Goal: Information Seeking & Learning: Learn about a topic

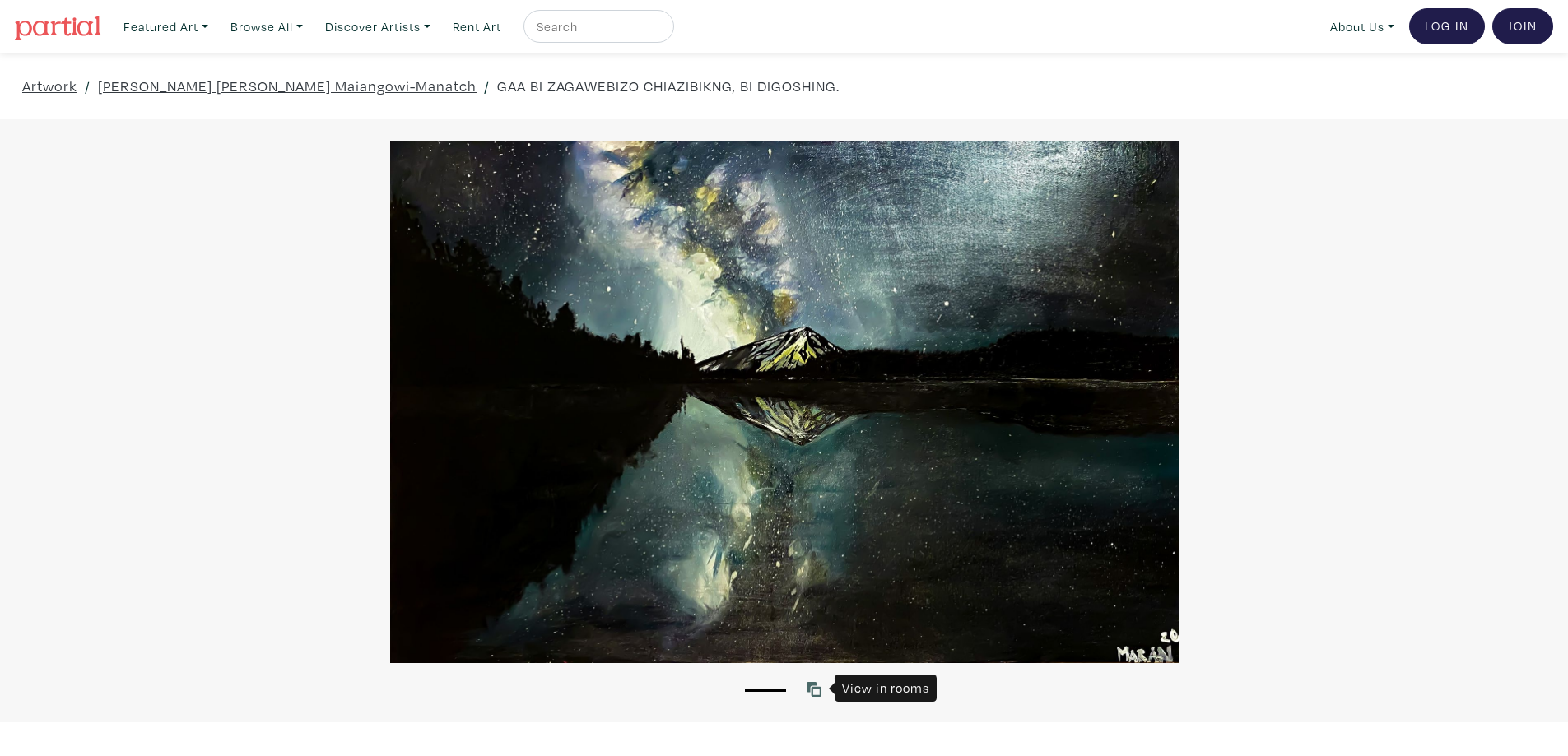
click at [819, 689] on icon at bounding box center [814, 690] width 15 height 15
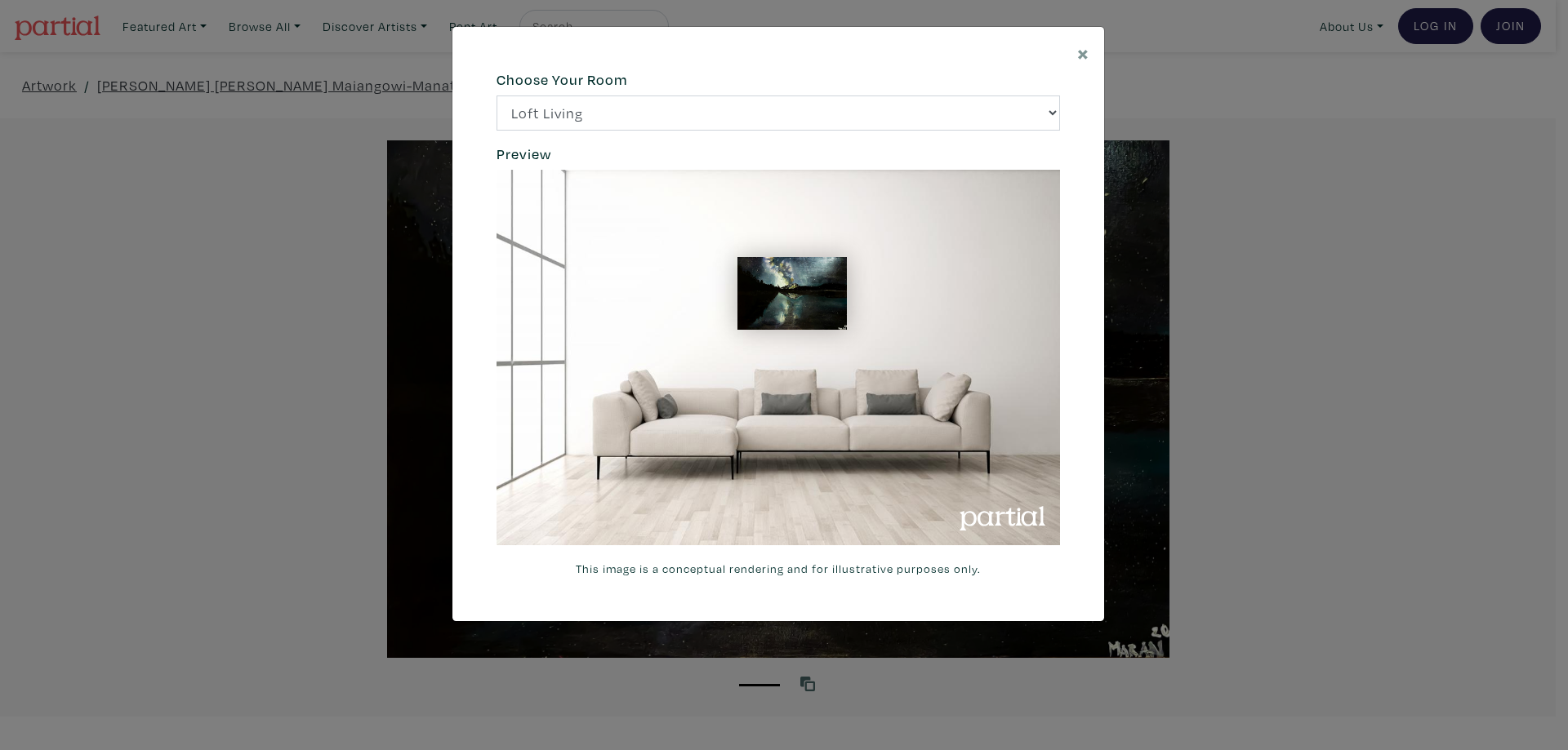
click at [813, 684] on div "× 664c6a6d6e3476504e6b79362f4172494552756f69424f306573337867644a4961614a537a457…" at bounding box center [784, 375] width 1568 height 750
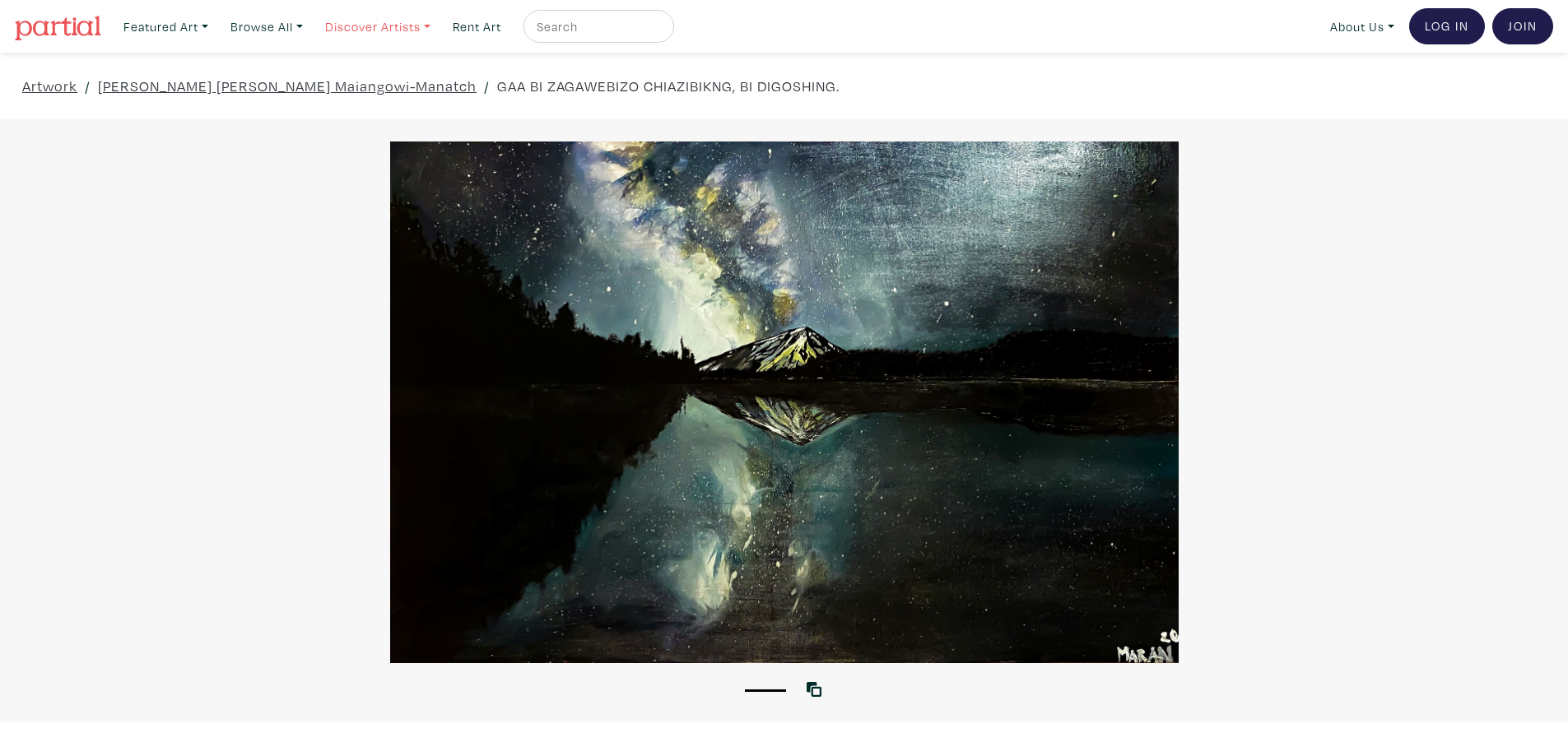
click at [215, 23] on link "Discover Artists" at bounding box center [165, 27] width 99 height 33
click at [352, 90] on link "Pro artists" at bounding box center [401, 95] width 135 height 15
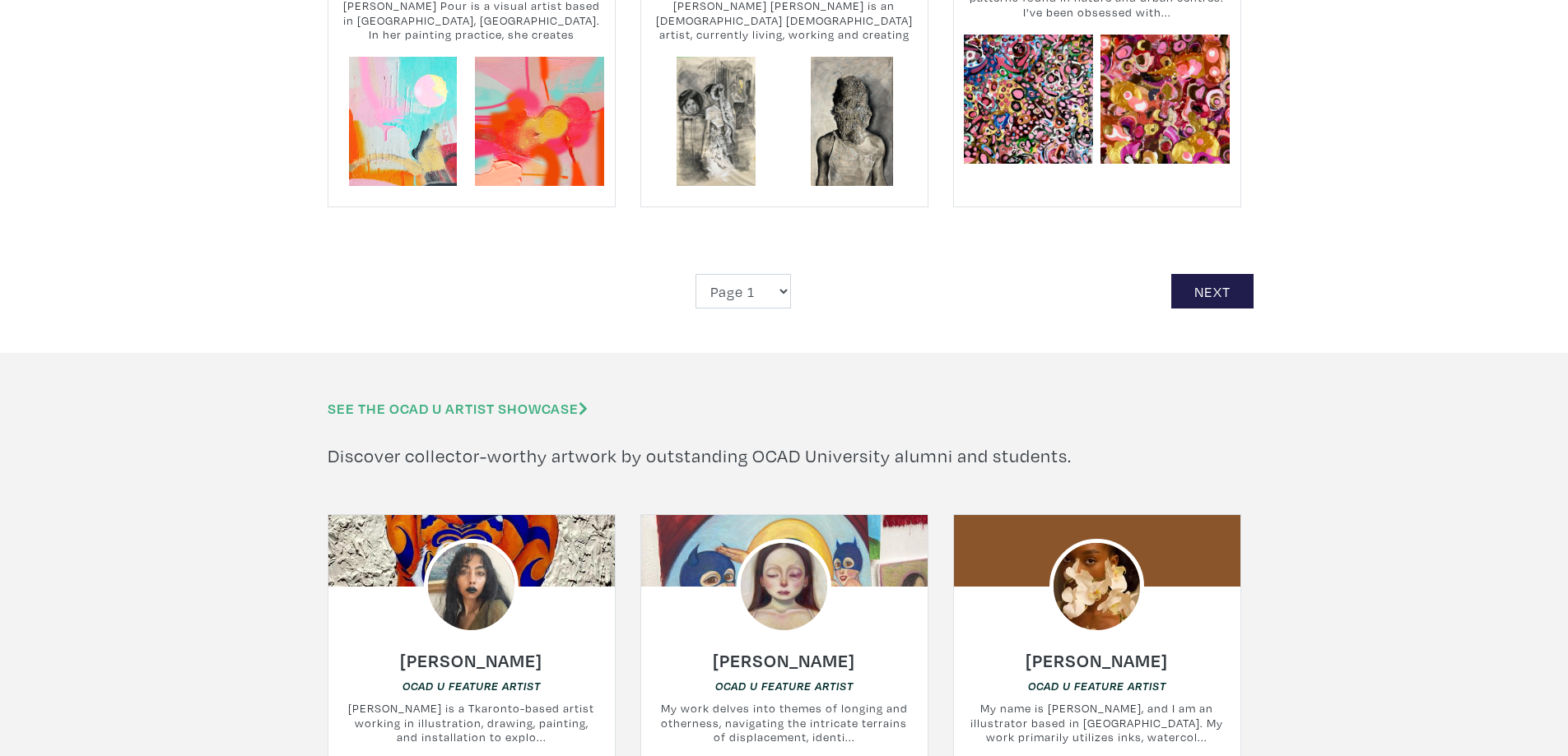
scroll to position [3950, 0]
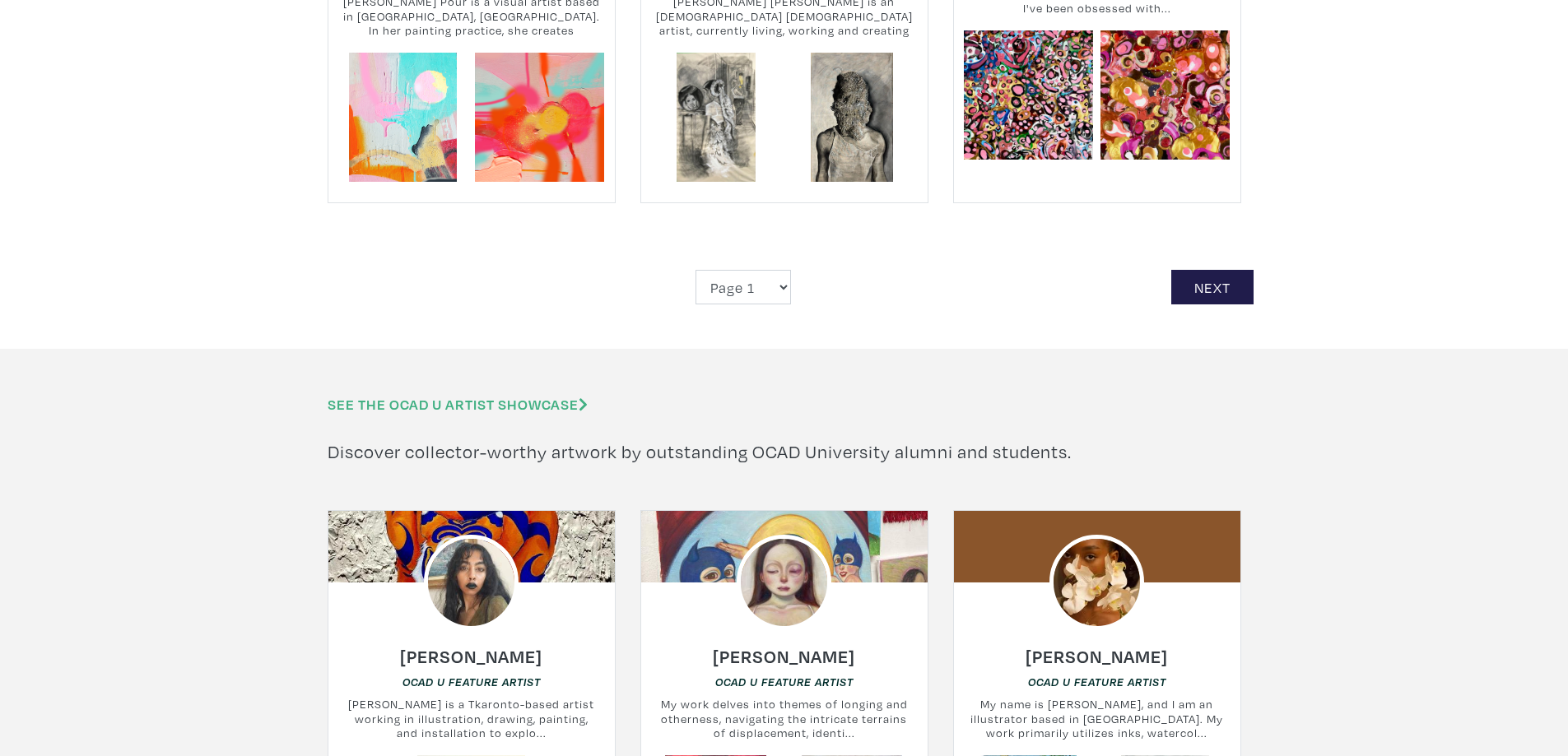
click at [1166, 270] on div "Page 1 Page 2 Page 3 Page 4 Page 5 Page 6 Page 7 Page 8 Page 9 Page 10 Page 11 …" at bounding box center [784, 287] width 938 height 35
click at [1219, 270] on link "Next" at bounding box center [1212, 287] width 83 height 35
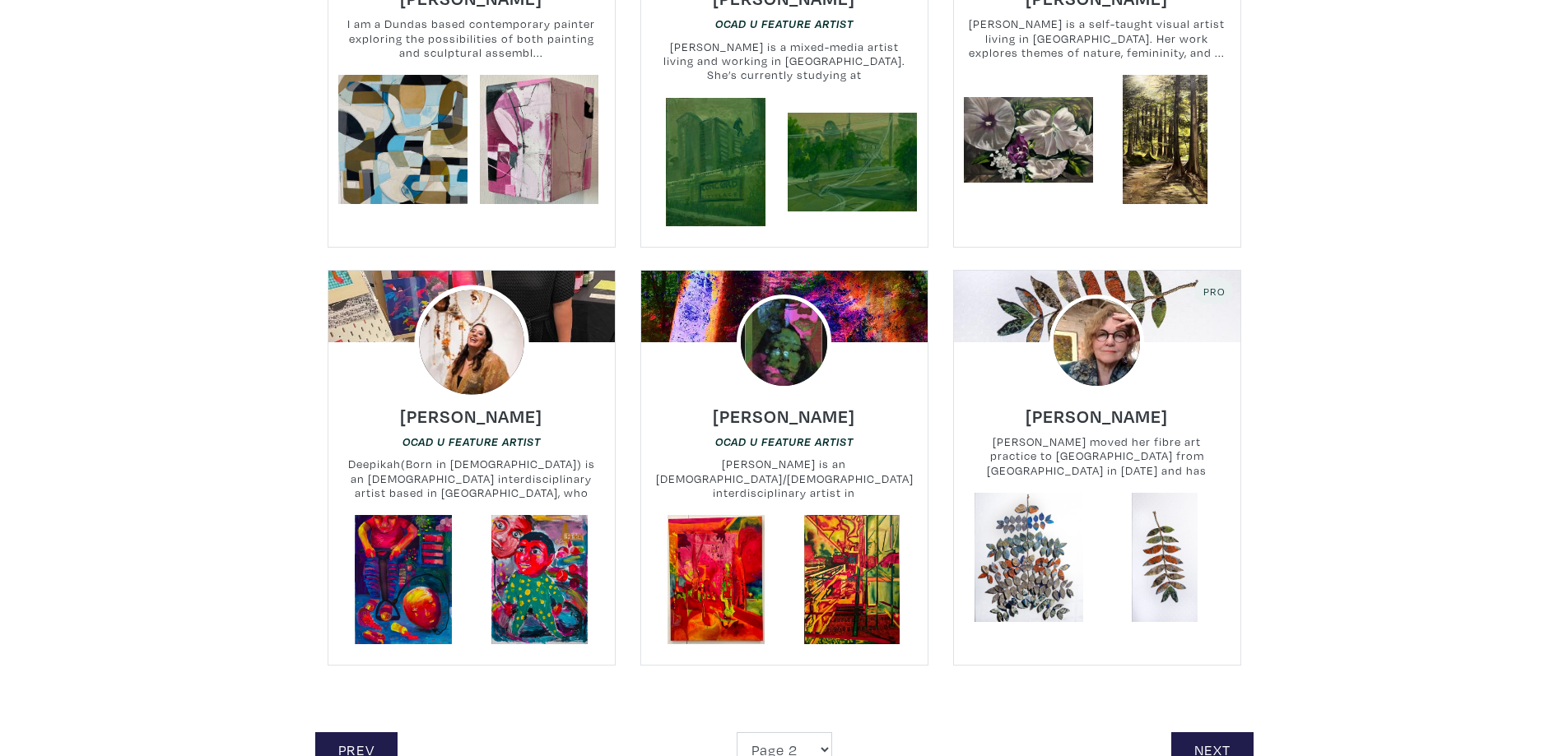
scroll to position [3456, 0]
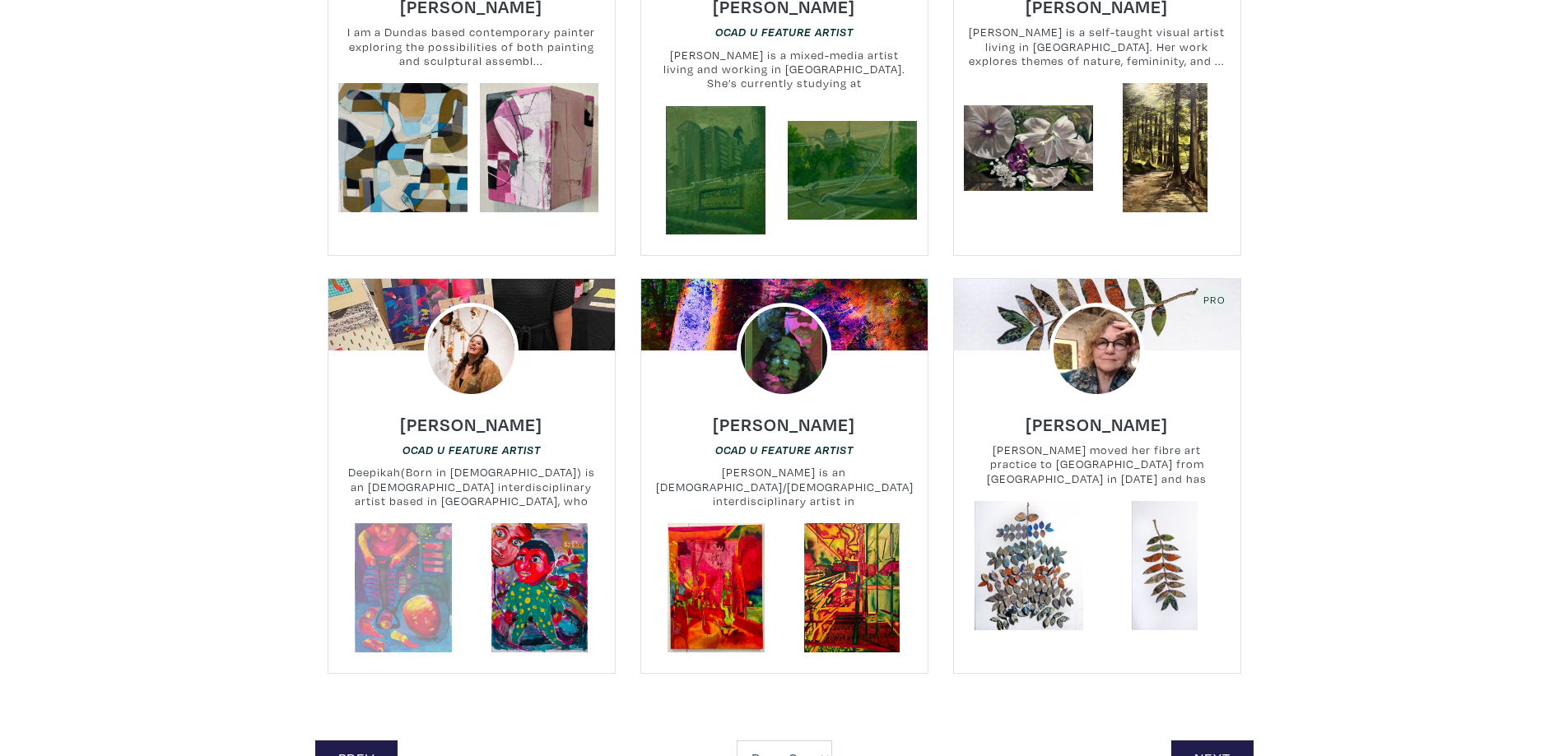
click at [402, 523] on link at bounding box center [402, 587] width 129 height 129
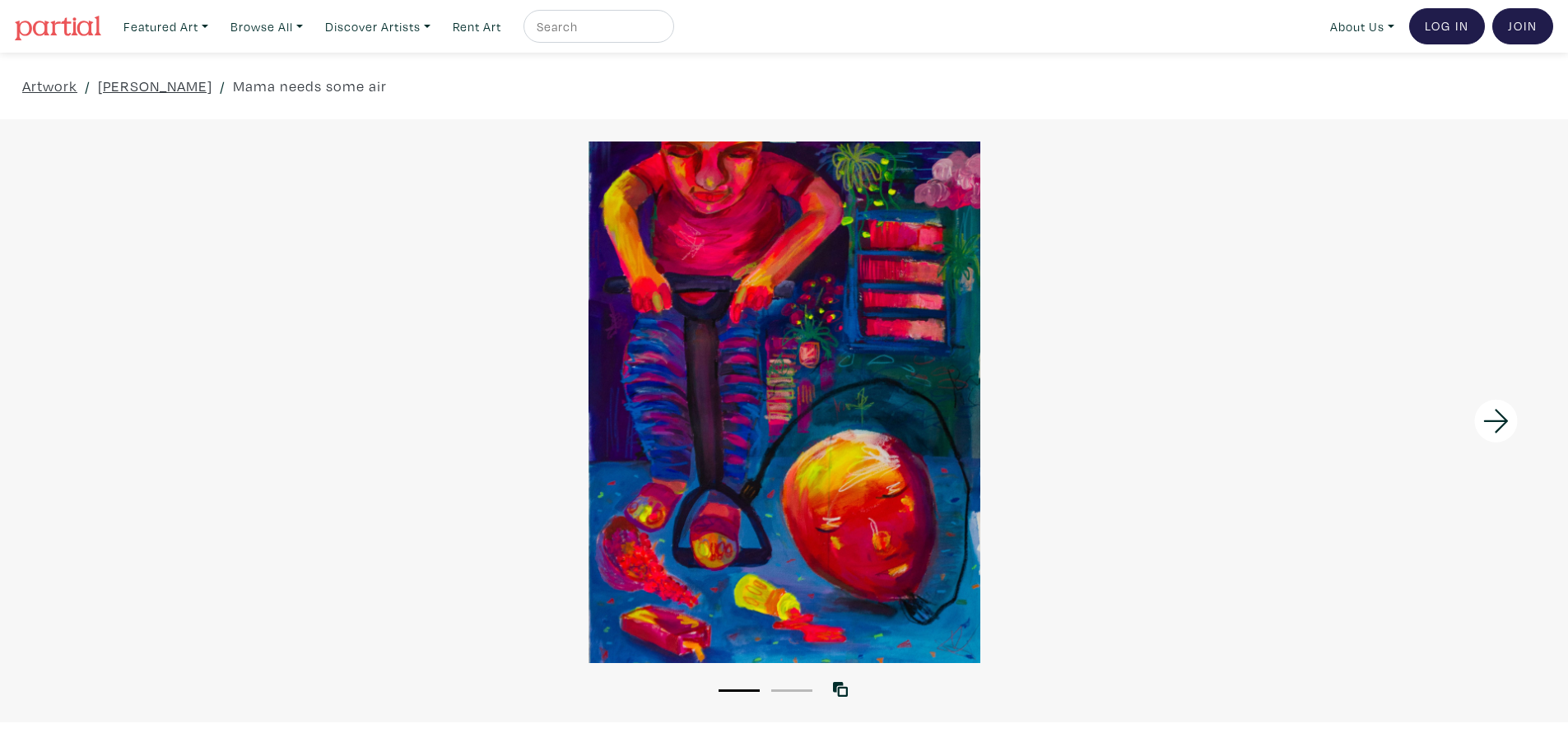
click at [543, 17] on div at bounding box center [598, 26] width 150 height 33
click at [611, 28] on input "text" at bounding box center [597, 27] width 124 height 21
type input "[PERSON_NAME]"
click at [662, 31] on button "submit" at bounding box center [662, 31] width 0 height 0
click at [658, 27] on input "[PERSON_NAME]" at bounding box center [597, 27] width 124 height 21
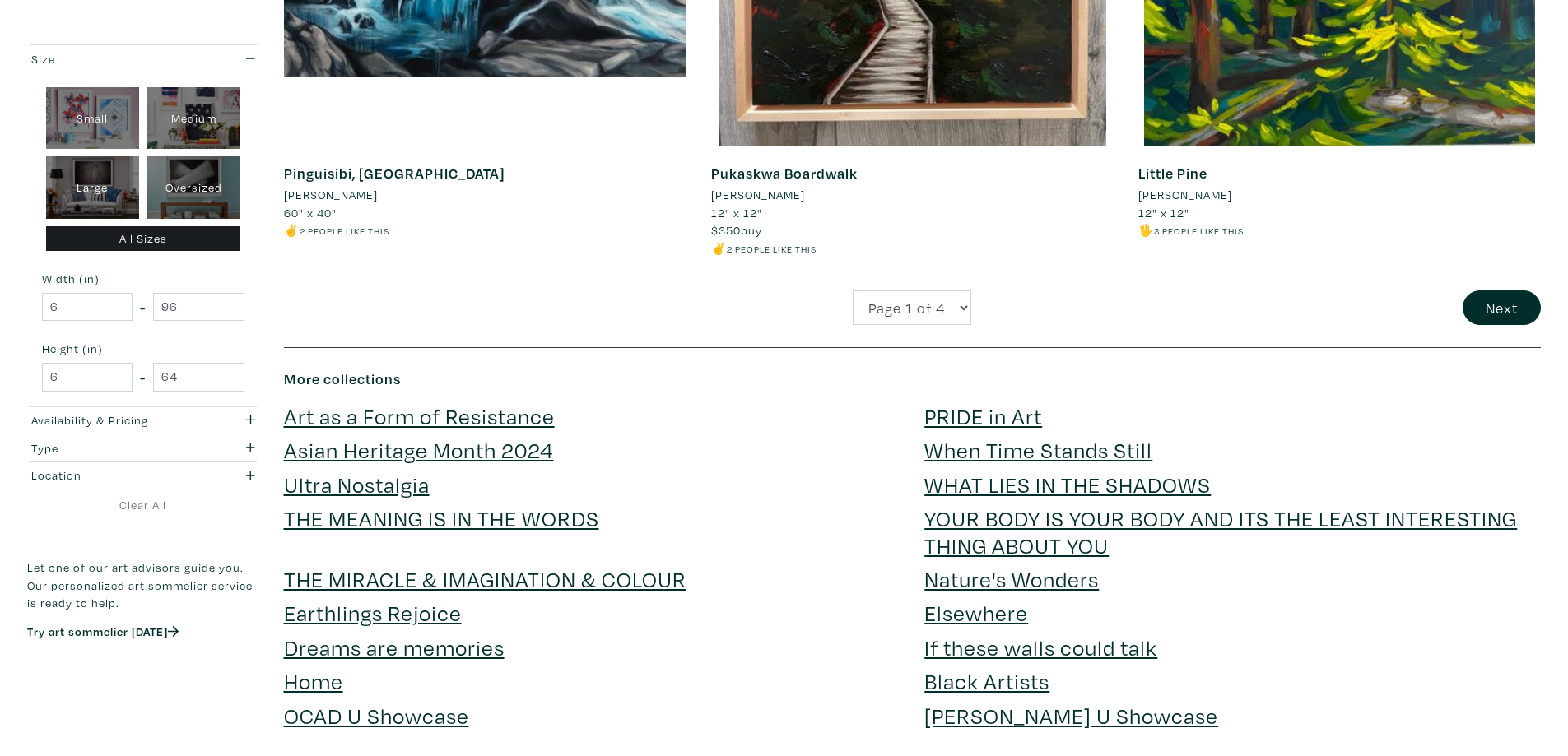
scroll to position [4443, 0]
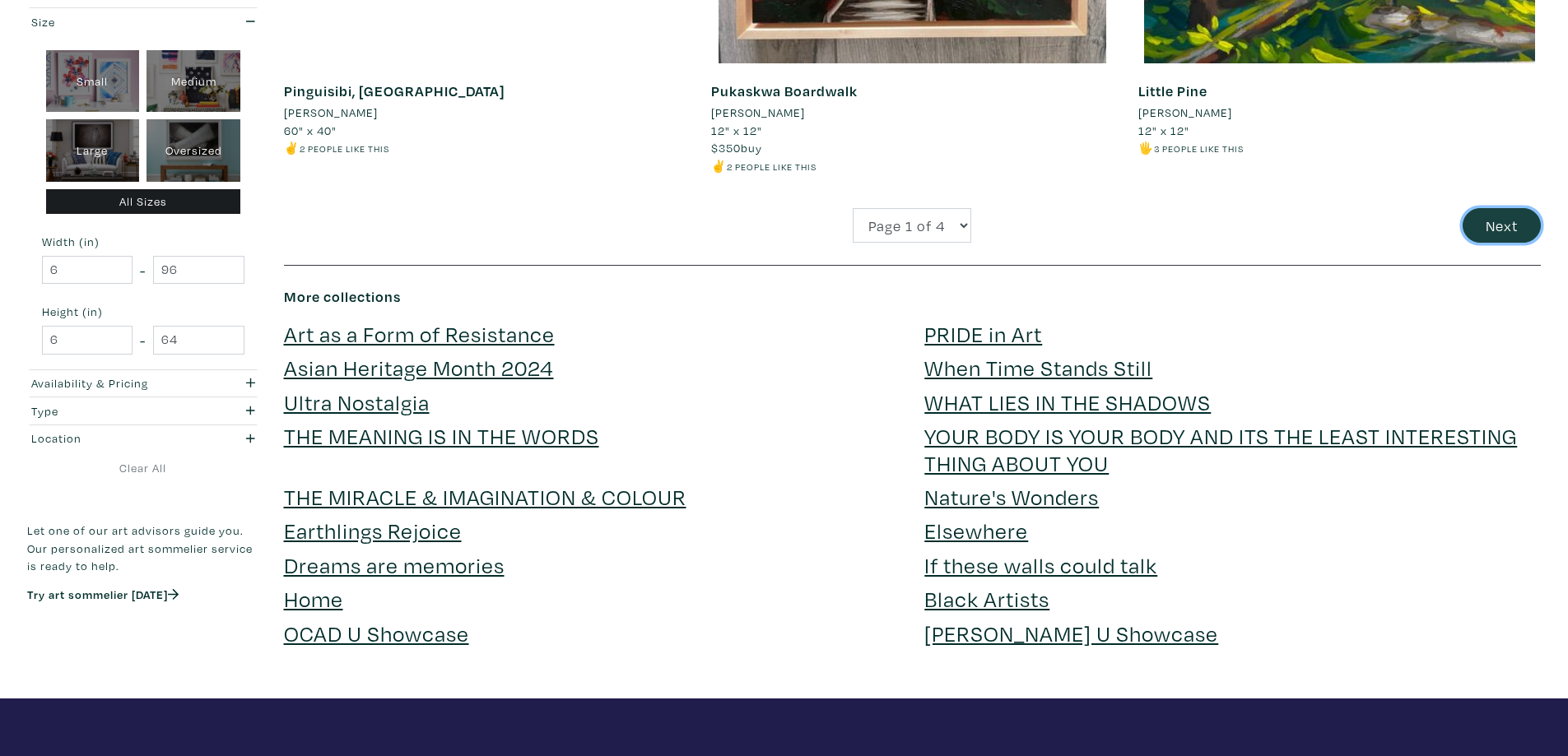
click at [1497, 225] on button "Next" at bounding box center [1501, 225] width 78 height 35
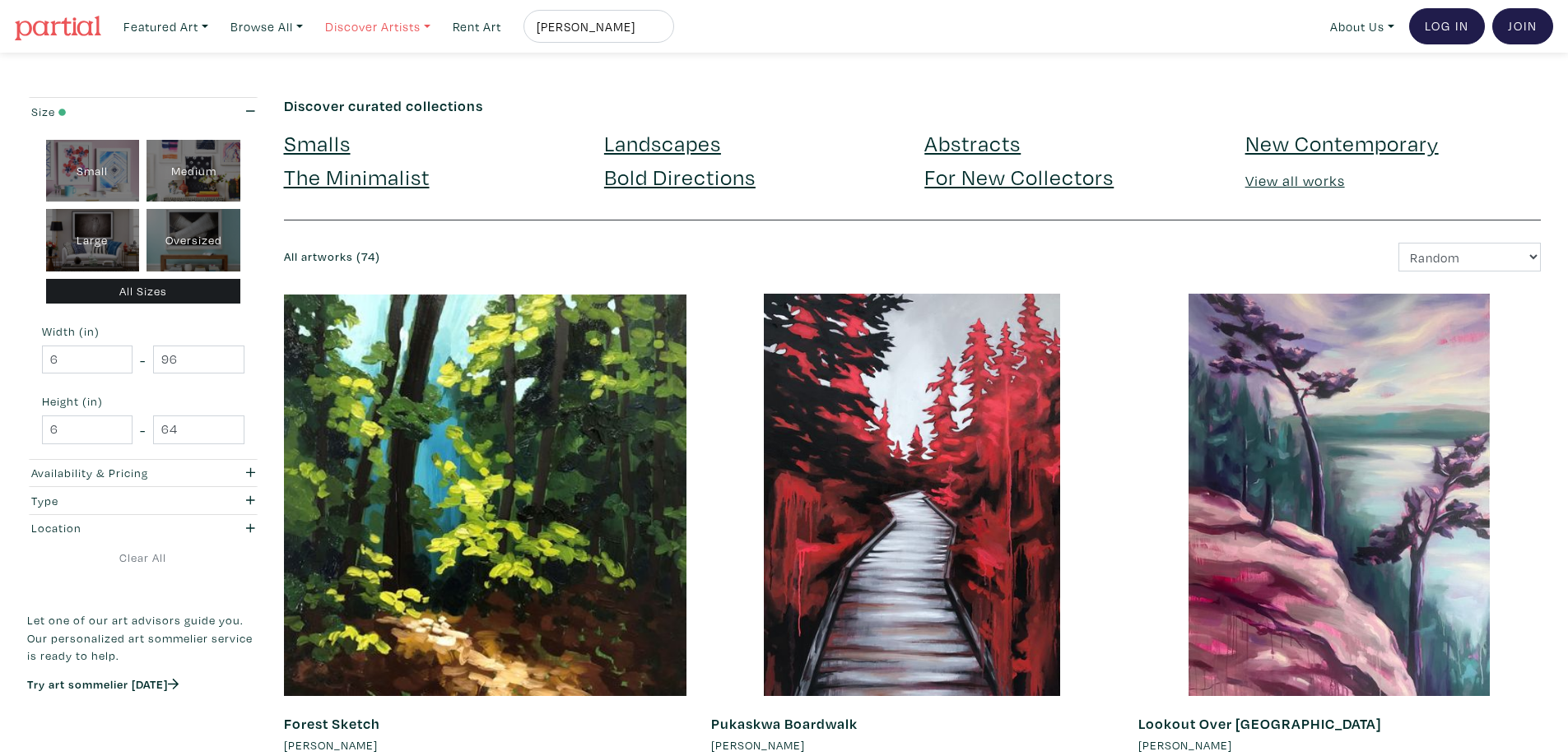
click at [215, 26] on link "Discover Artists" at bounding box center [165, 27] width 99 height 33
click at [357, 89] on link "Pro artists" at bounding box center [401, 95] width 135 height 15
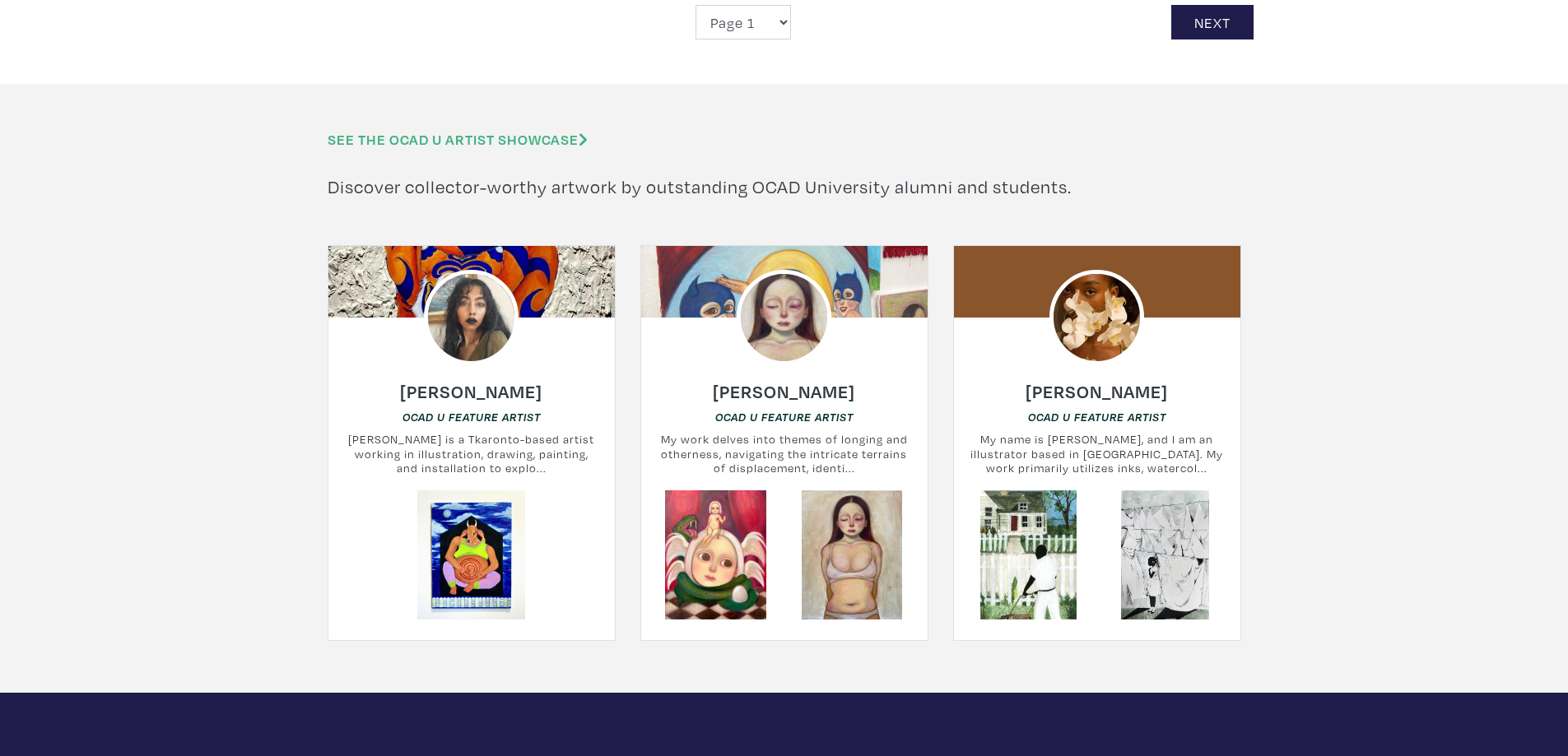
scroll to position [3950, 0]
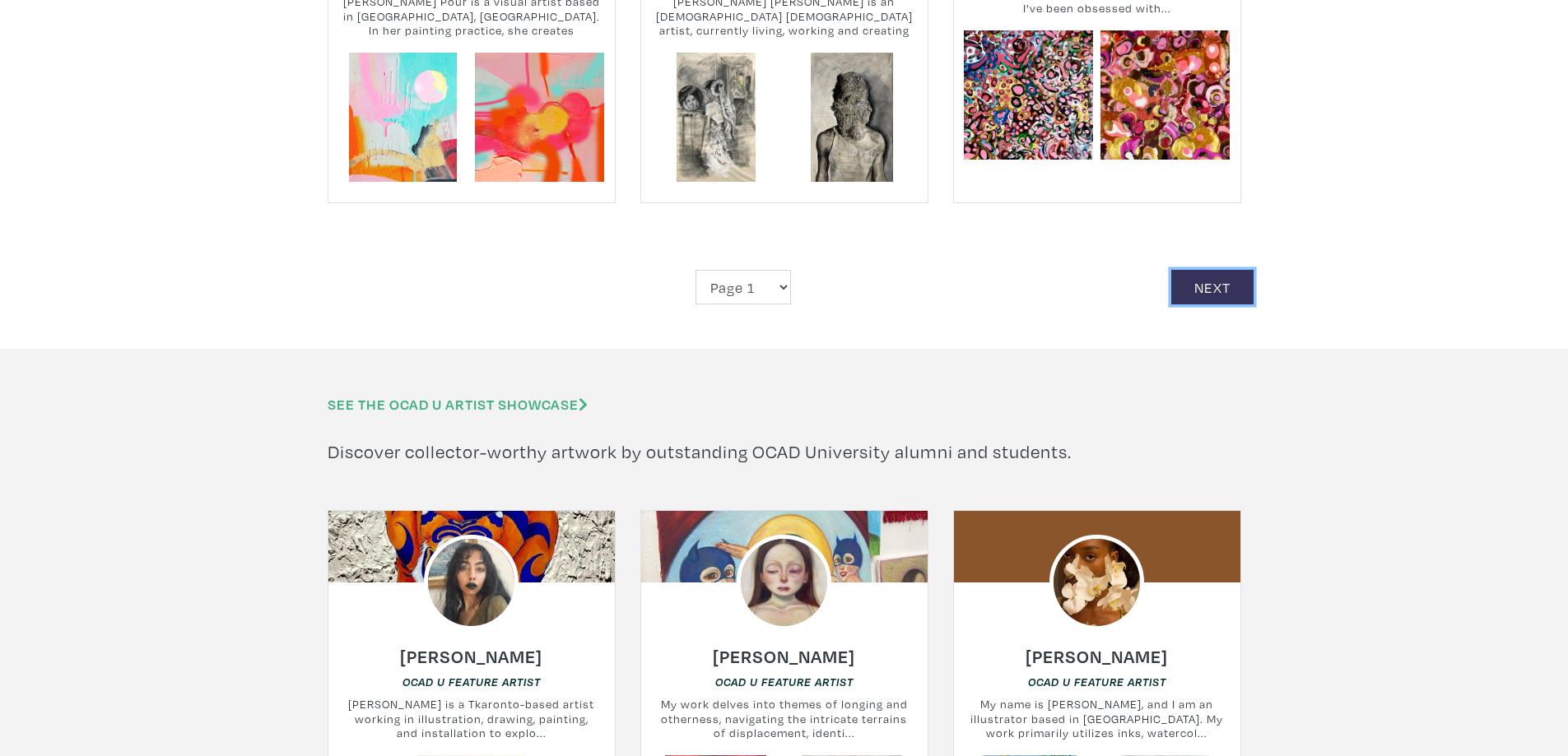
click at [1200, 270] on link "Next" at bounding box center [1212, 287] width 83 height 35
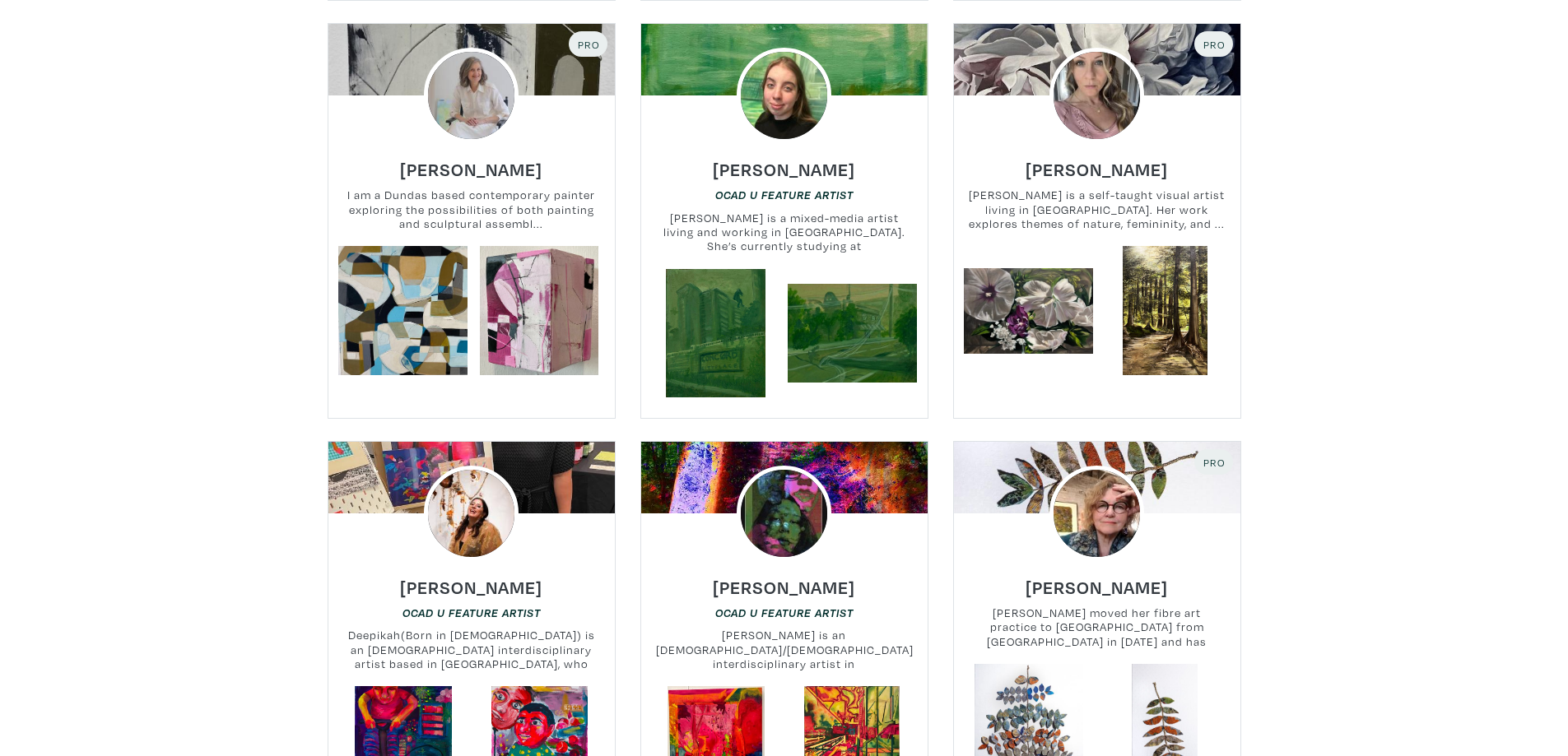
scroll to position [3292, 0]
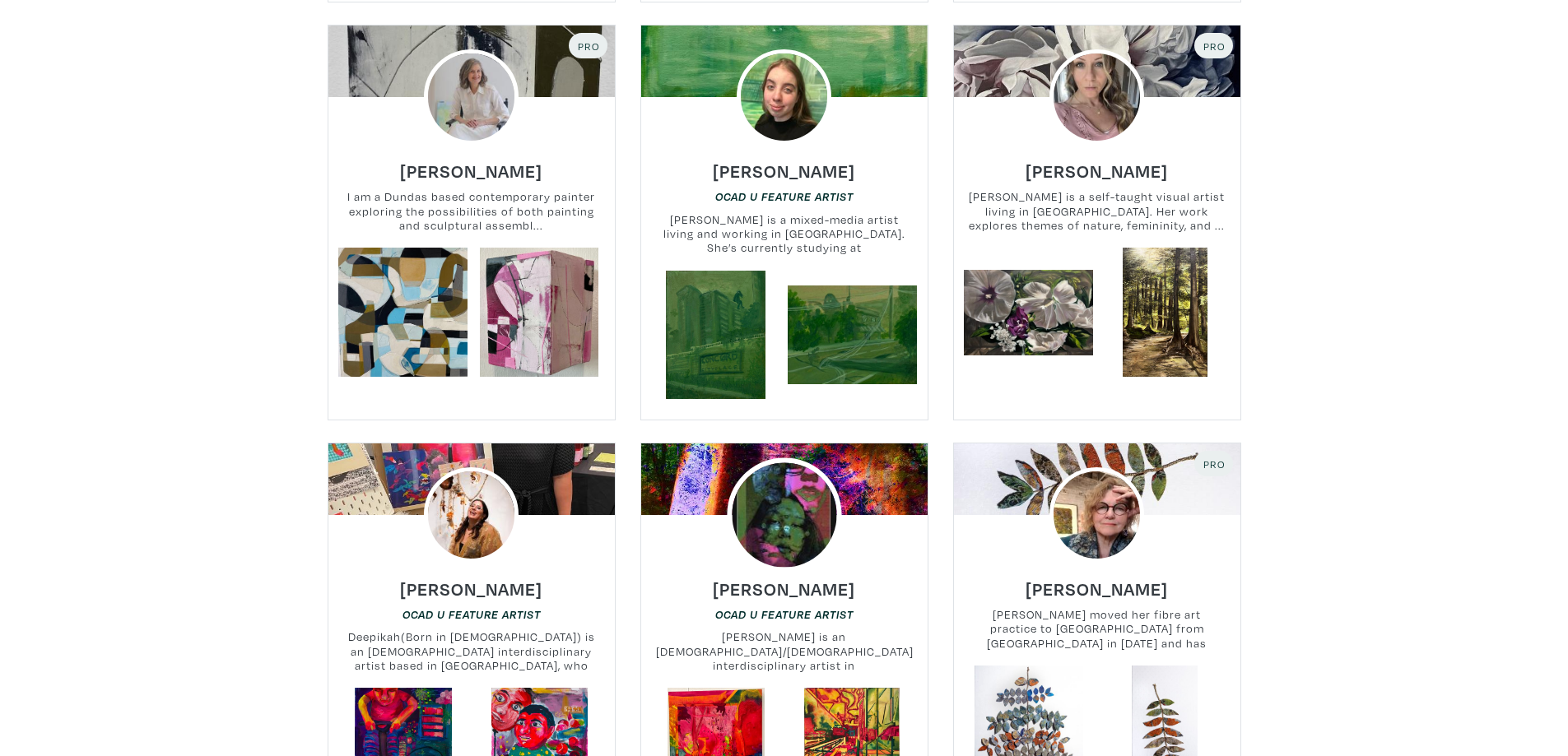
click at [770, 491] on img at bounding box center [784, 515] width 114 height 114
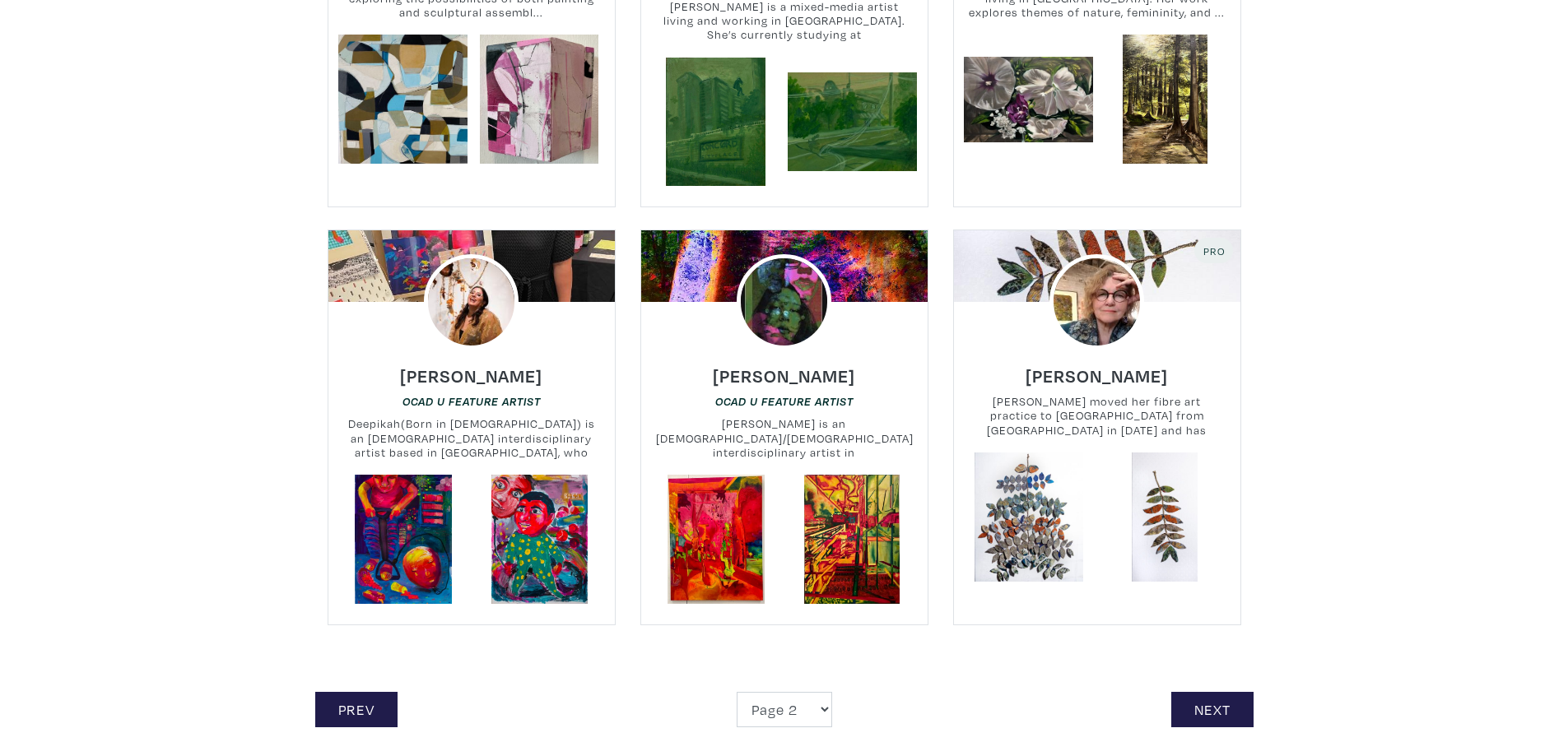
scroll to position [3703, 0]
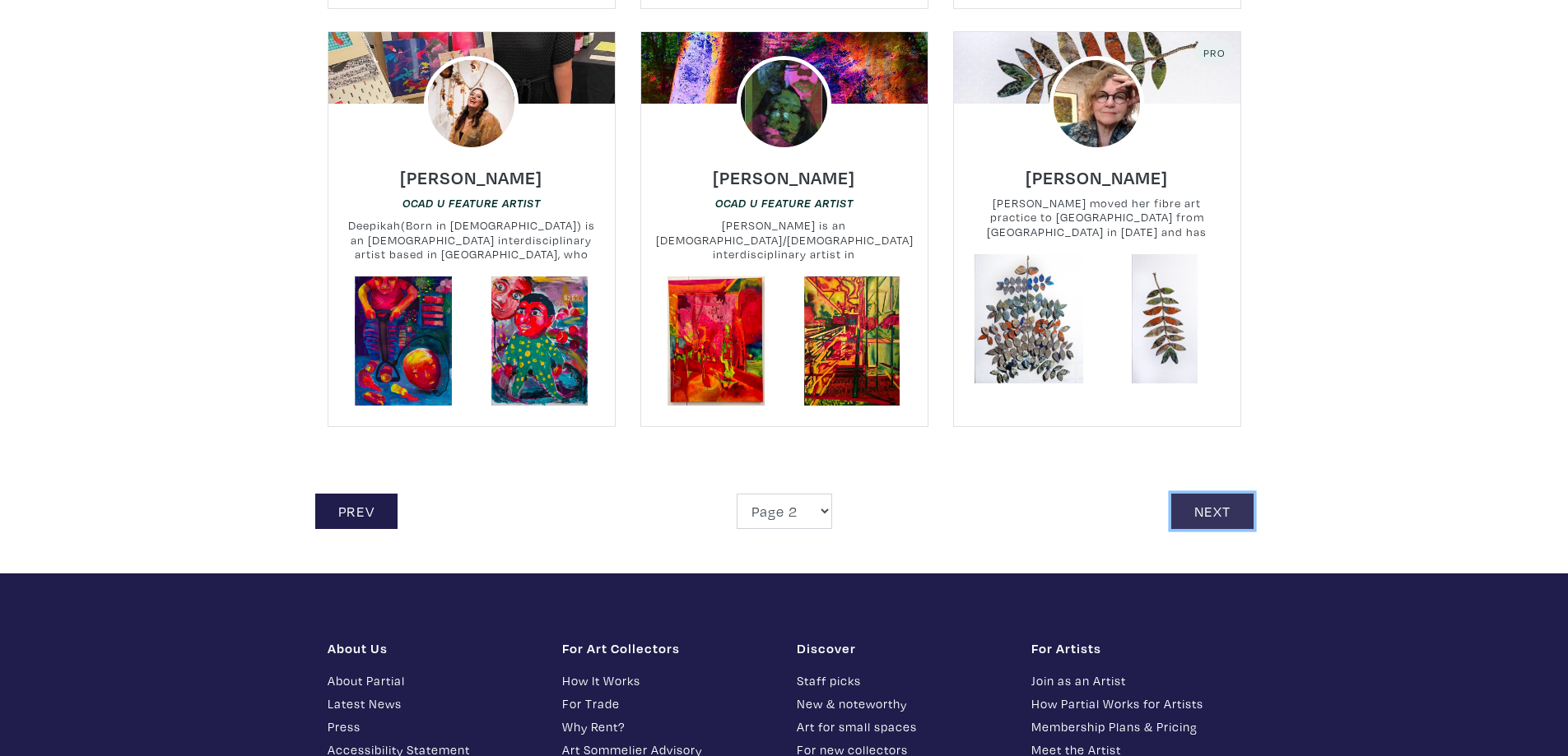
click at [1216, 494] on link "Next" at bounding box center [1212, 512] width 83 height 35
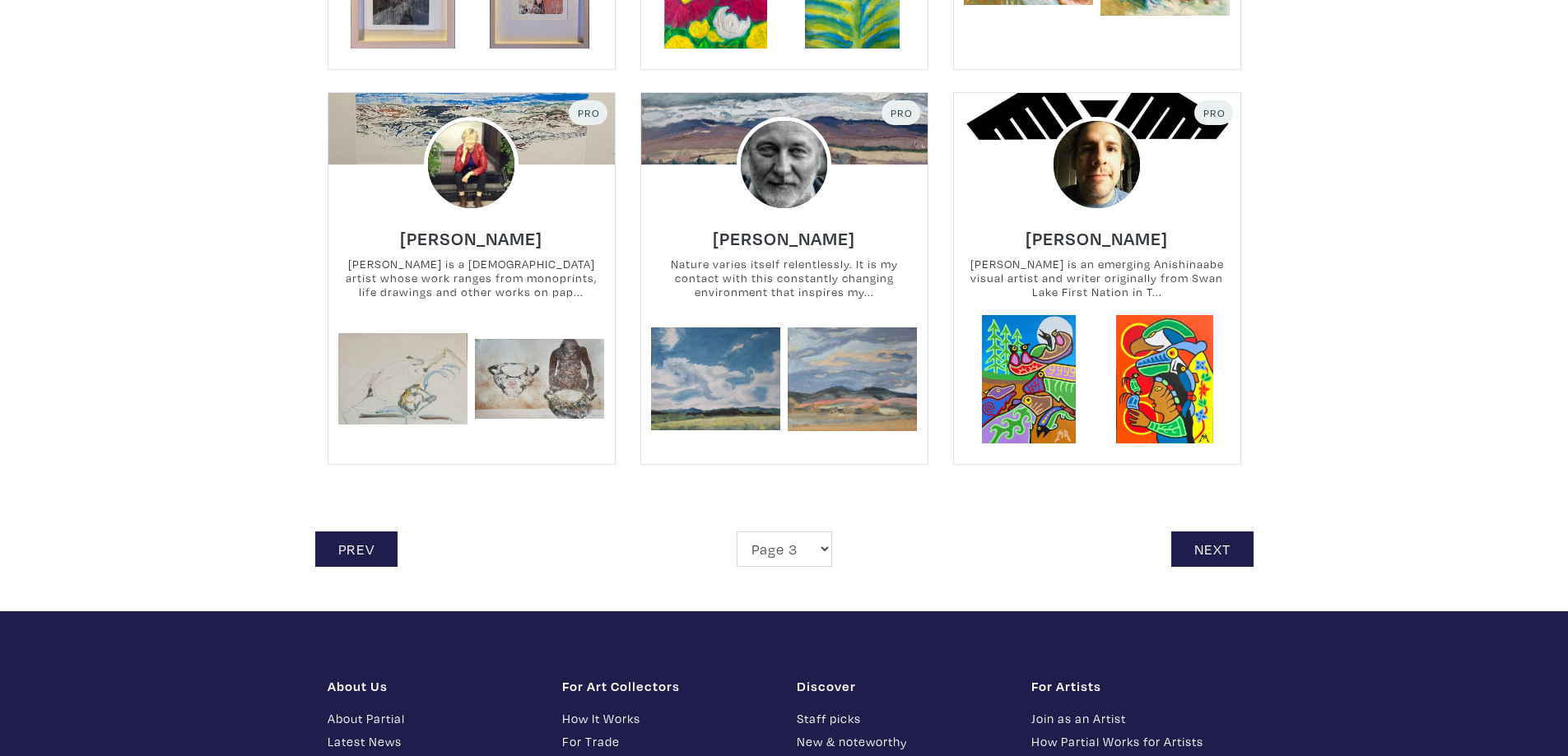
scroll to position [3785, 0]
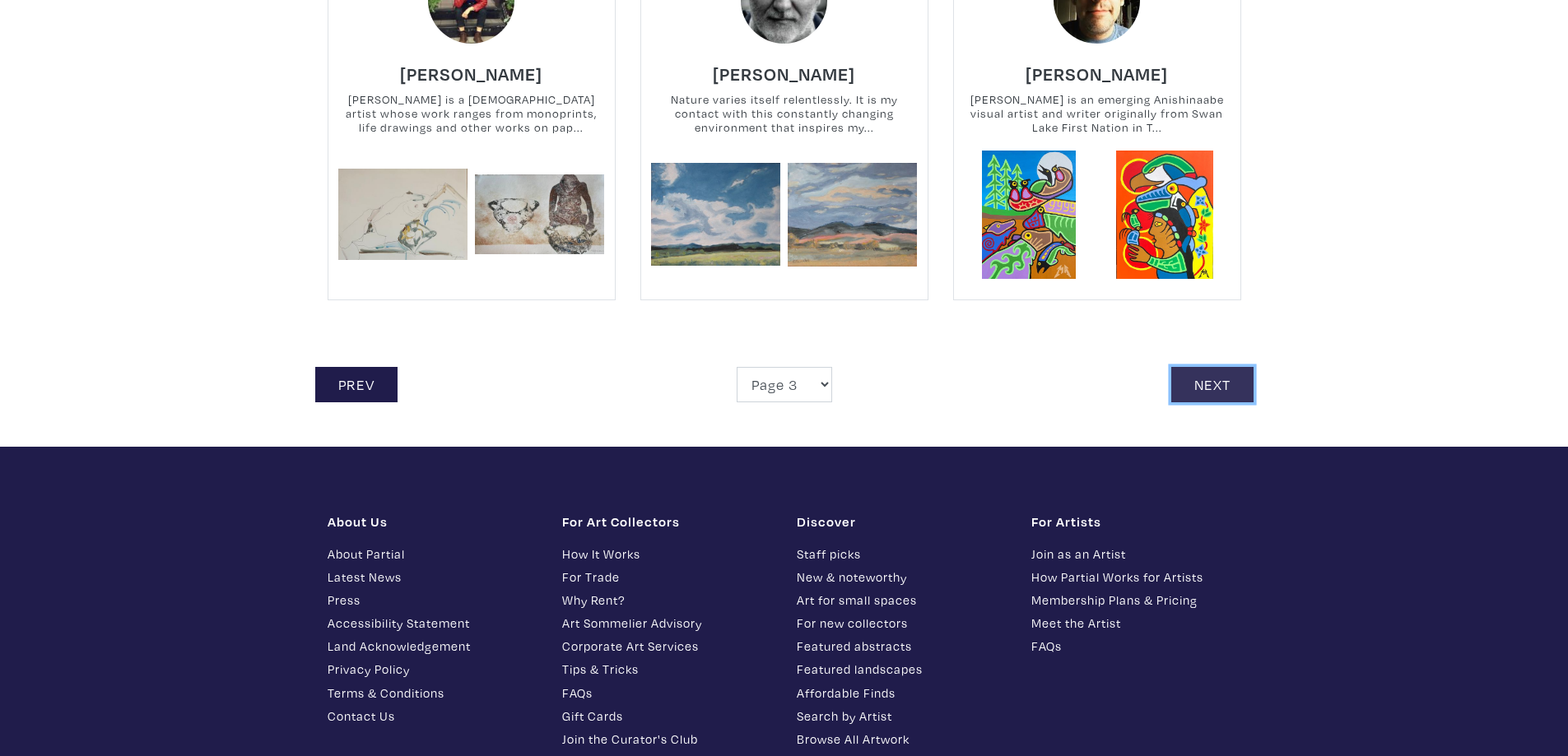
click at [1210, 382] on link "Next" at bounding box center [1212, 385] width 83 height 35
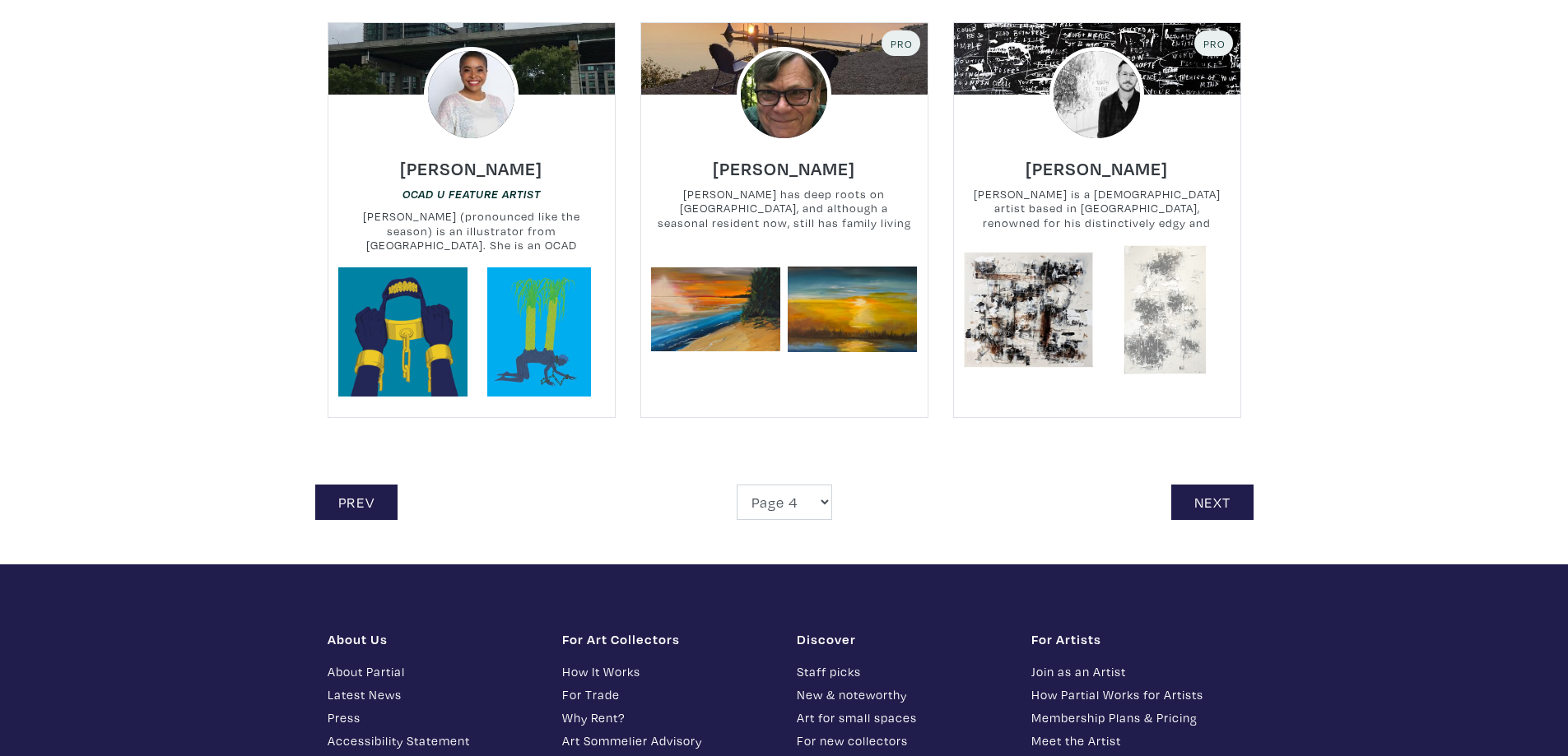
scroll to position [3621, 0]
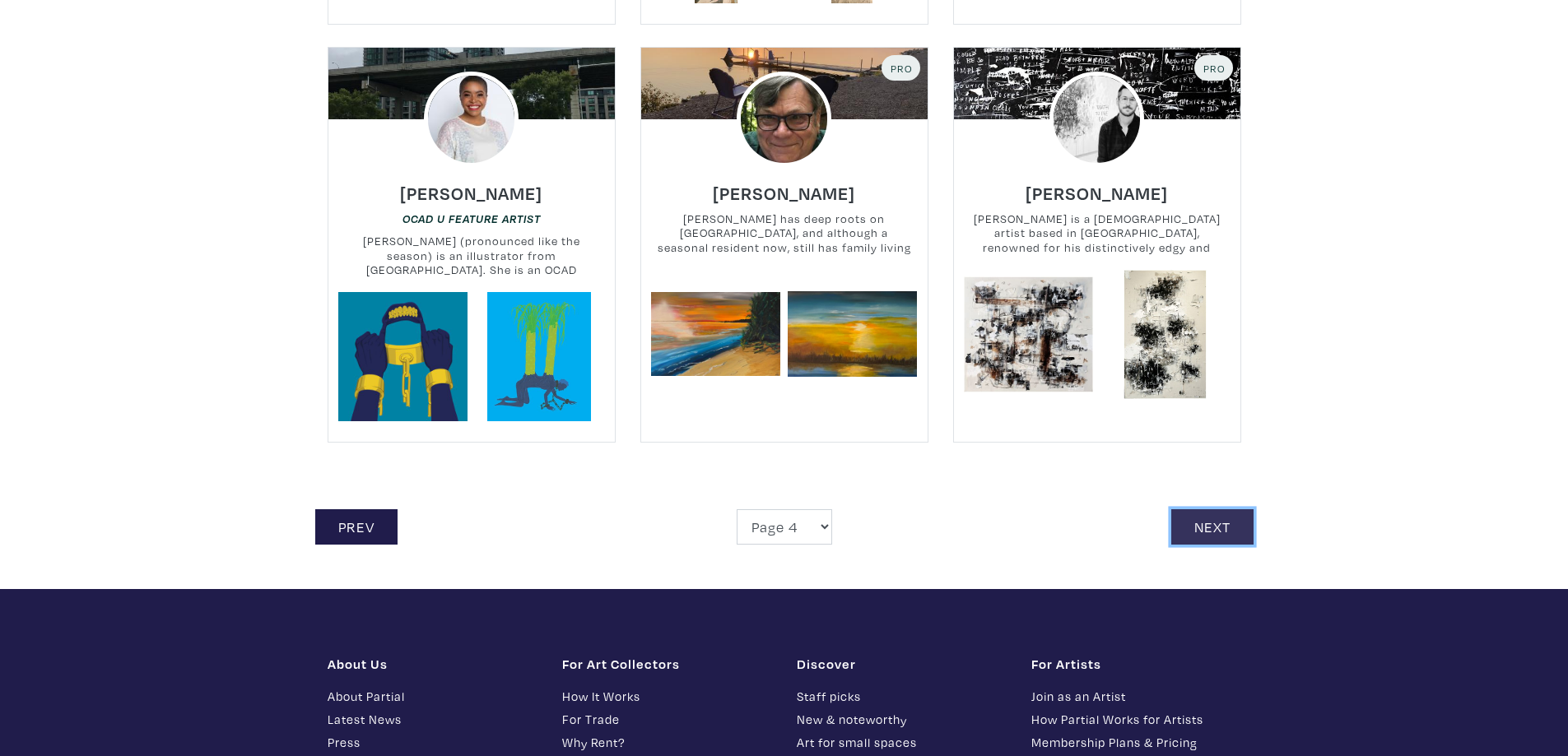
click at [1197, 526] on link "Next" at bounding box center [1212, 527] width 83 height 35
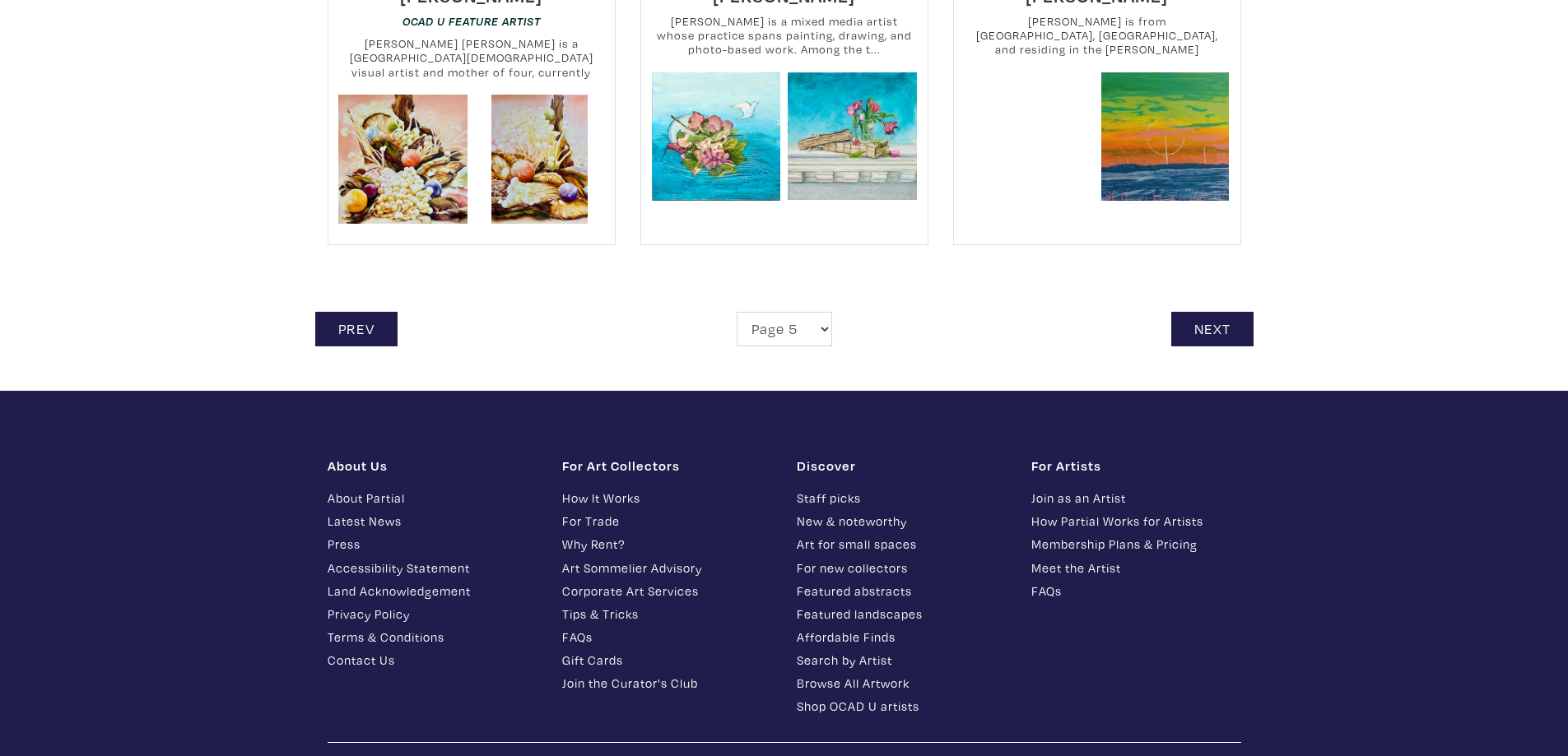
scroll to position [3868, 0]
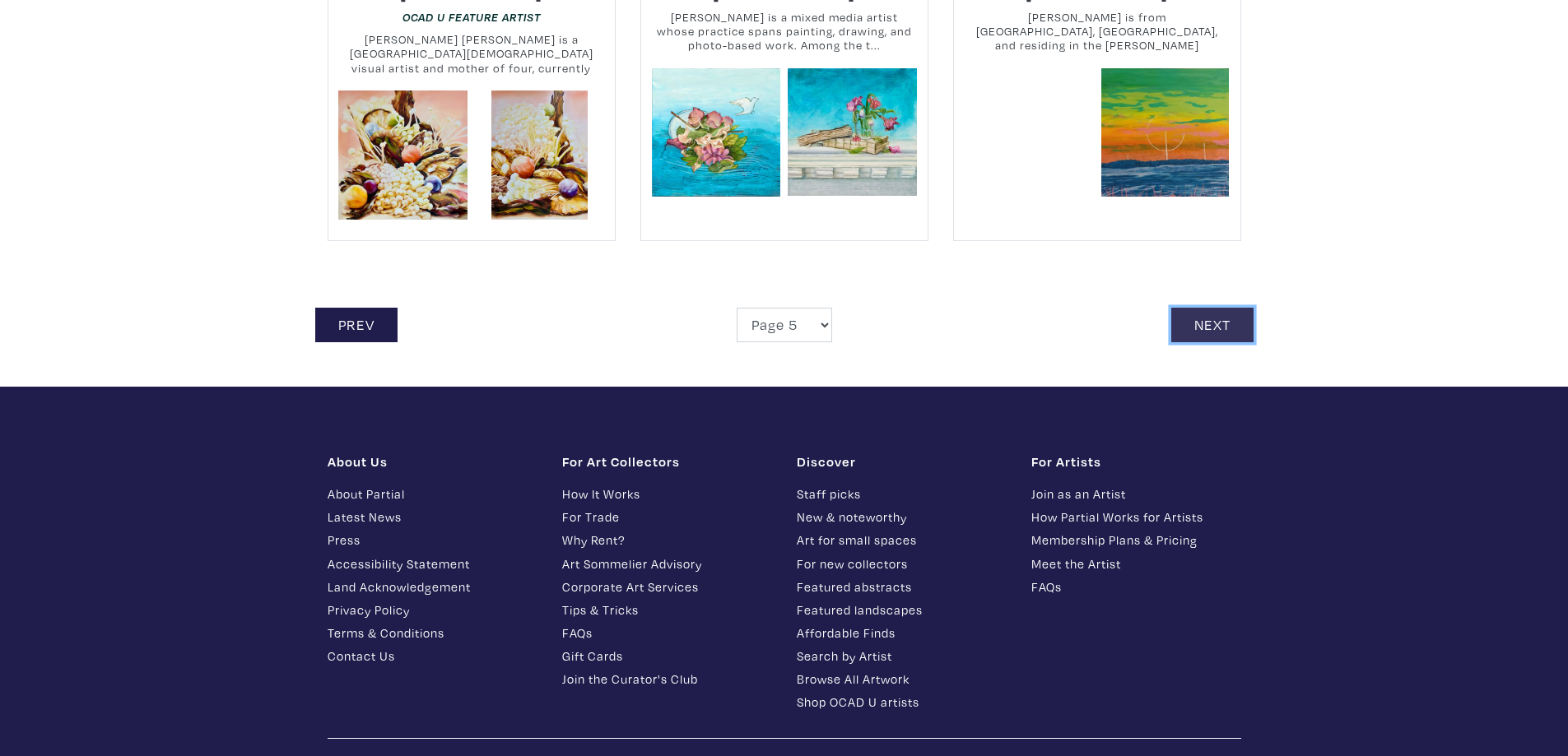
click at [1211, 311] on link "Next" at bounding box center [1212, 325] width 83 height 35
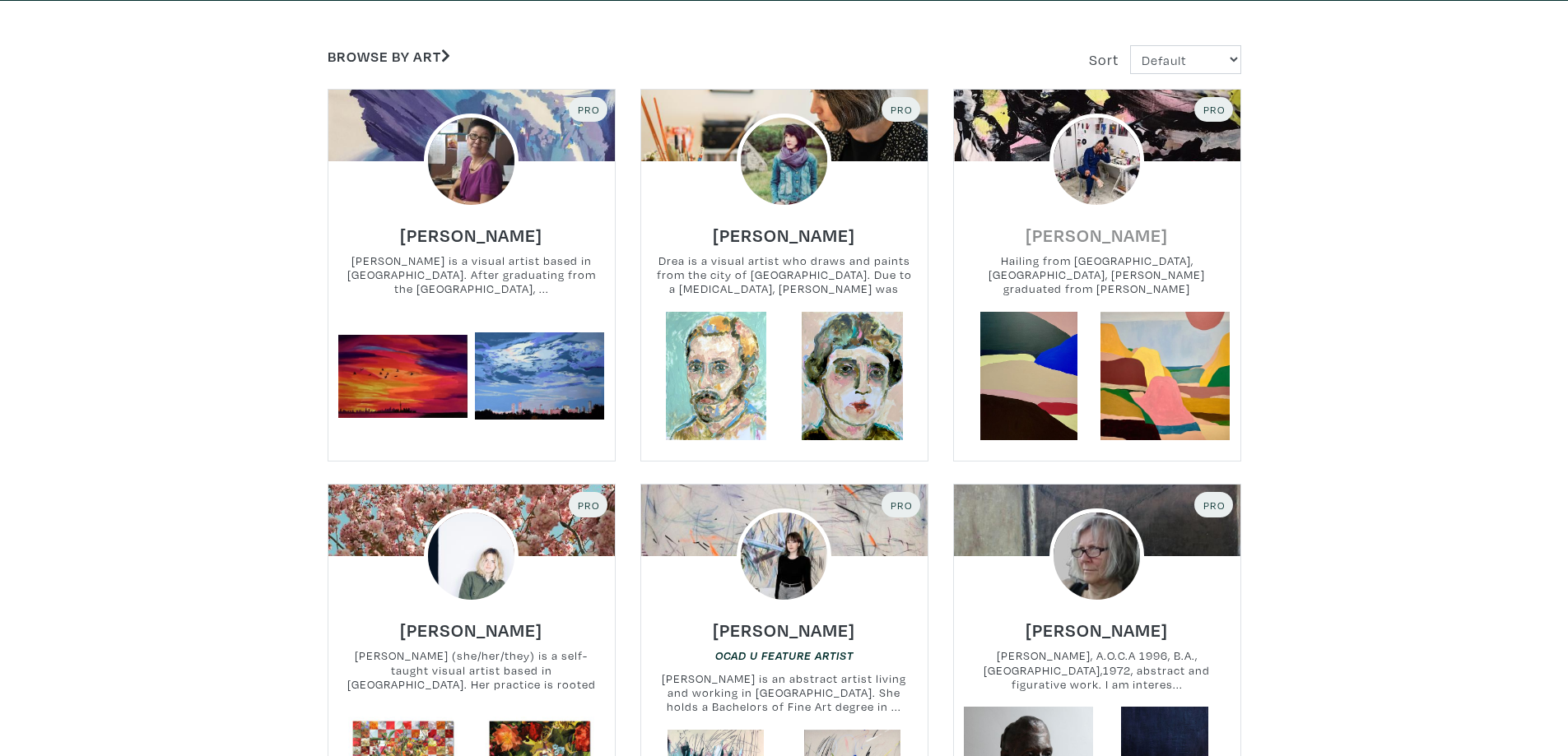
scroll to position [329, 0]
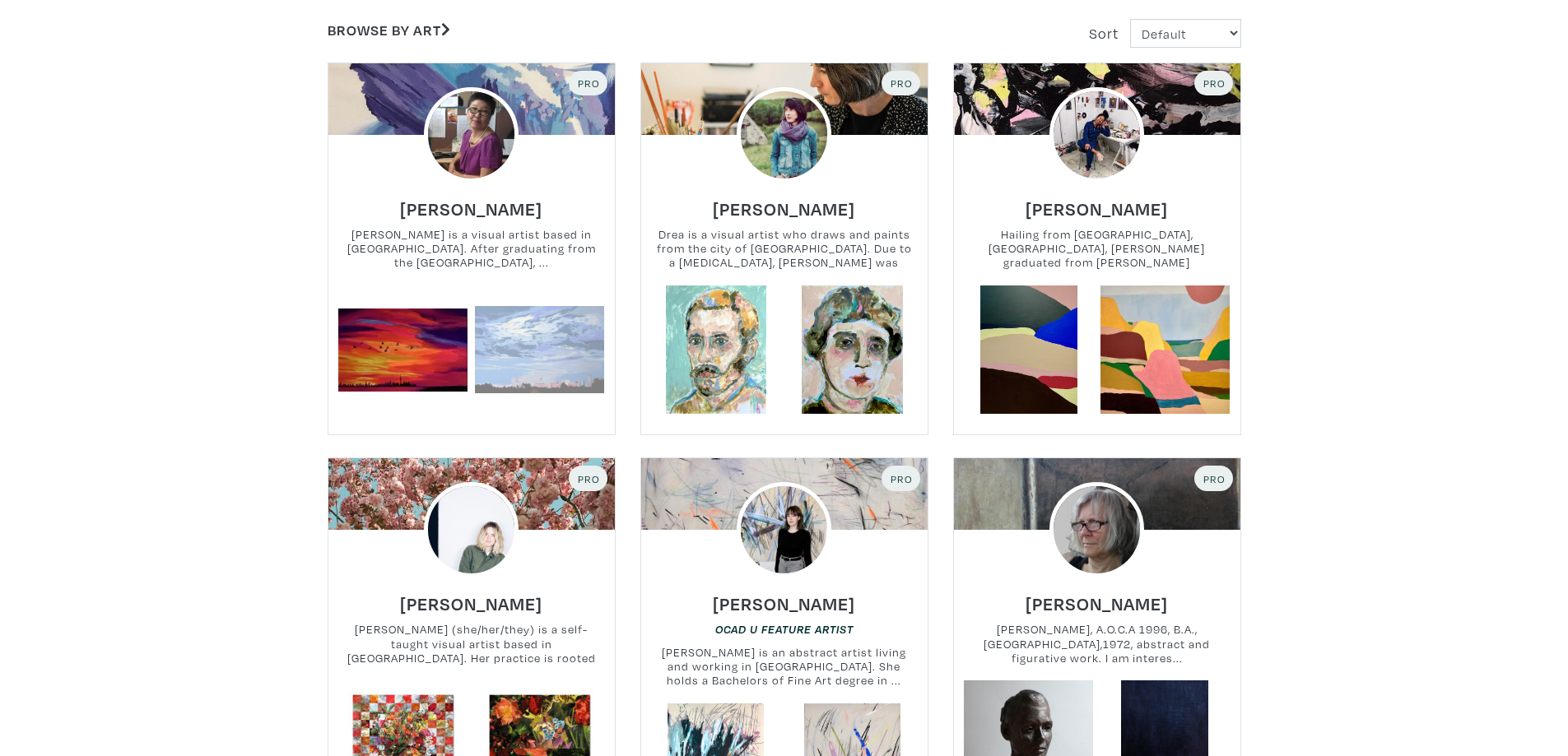
click at [529, 375] on link at bounding box center [539, 350] width 129 height 129
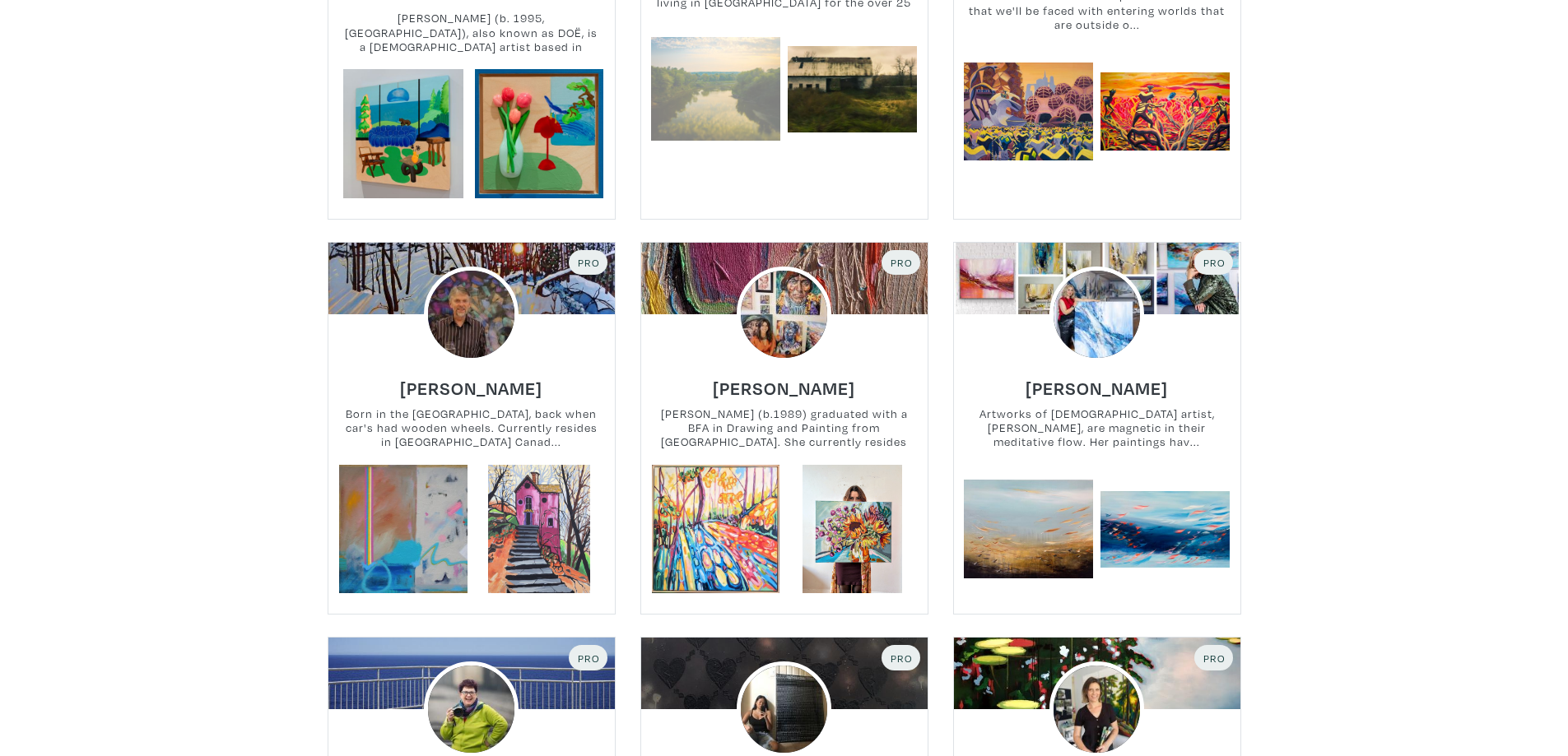
scroll to position [1728, 0]
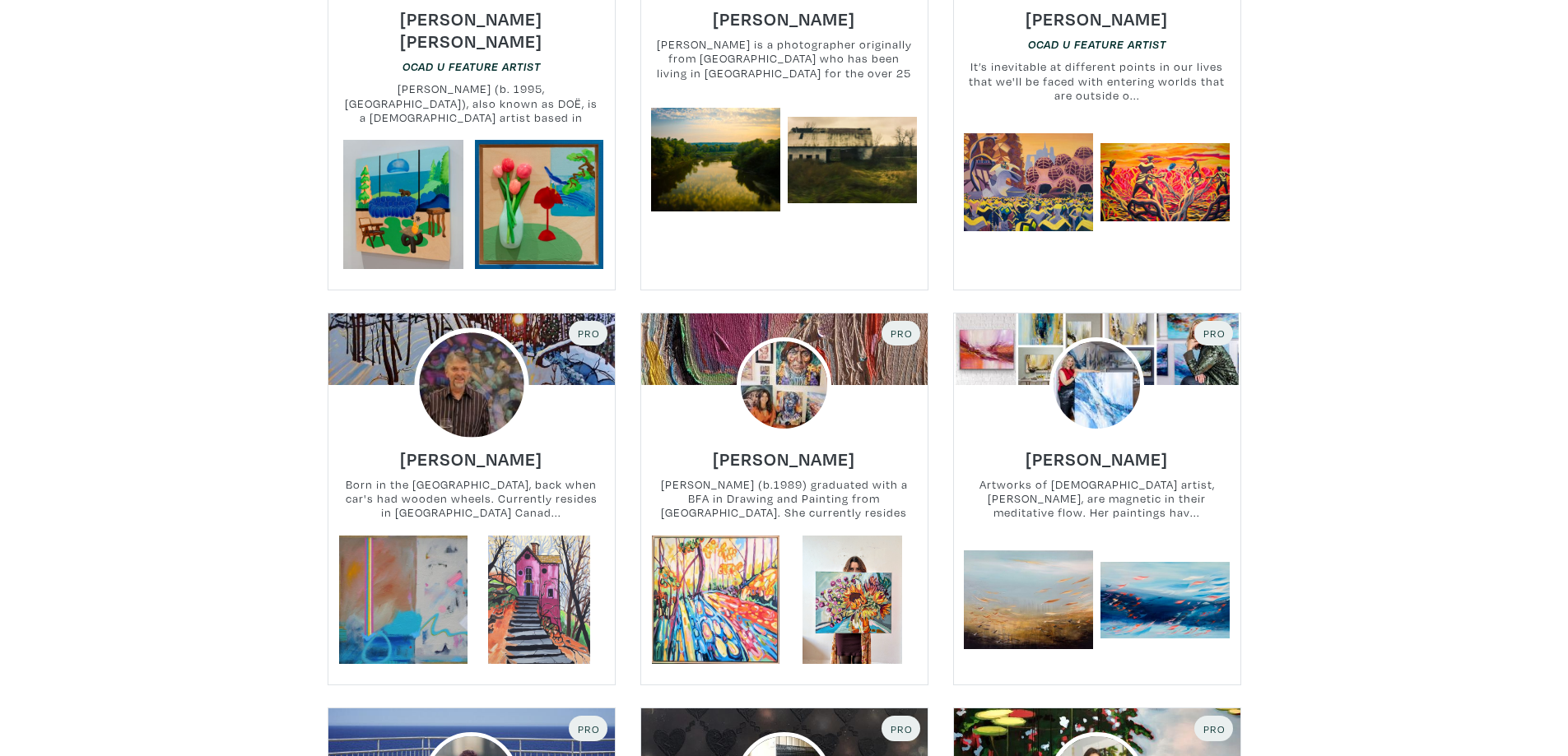
click at [455, 373] on img at bounding box center [471, 384] width 114 height 114
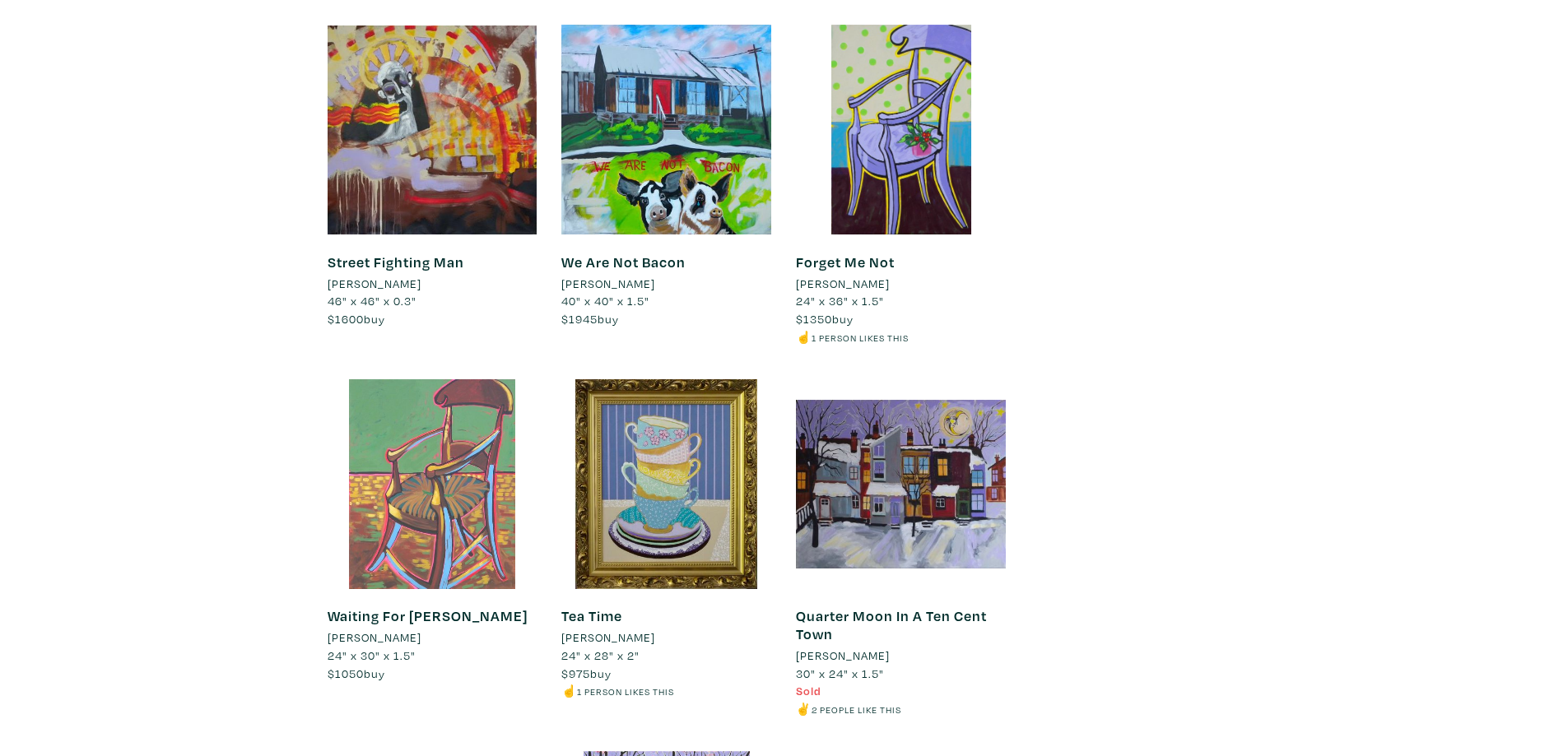
scroll to position [4791, 0]
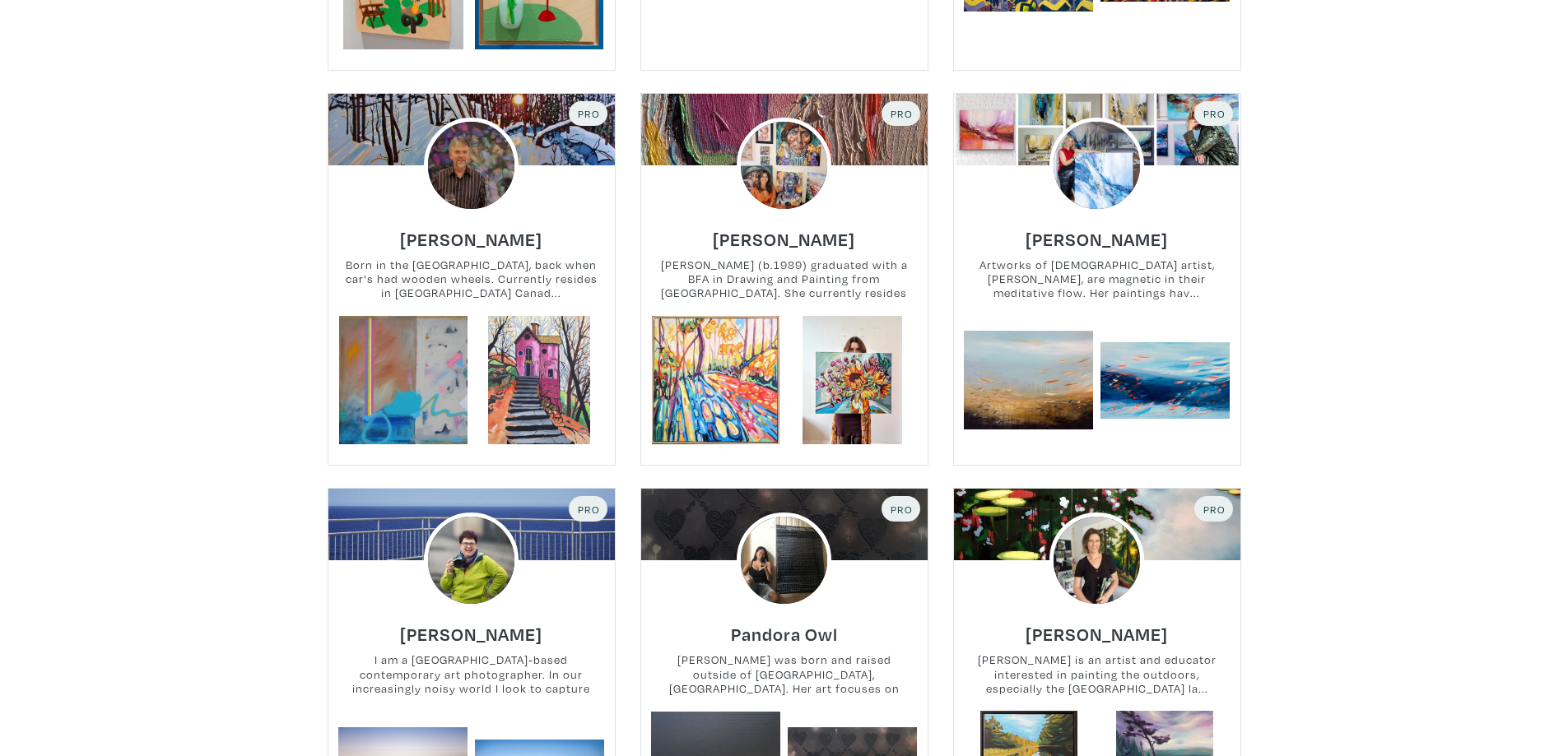
scroll to position [1728, 0]
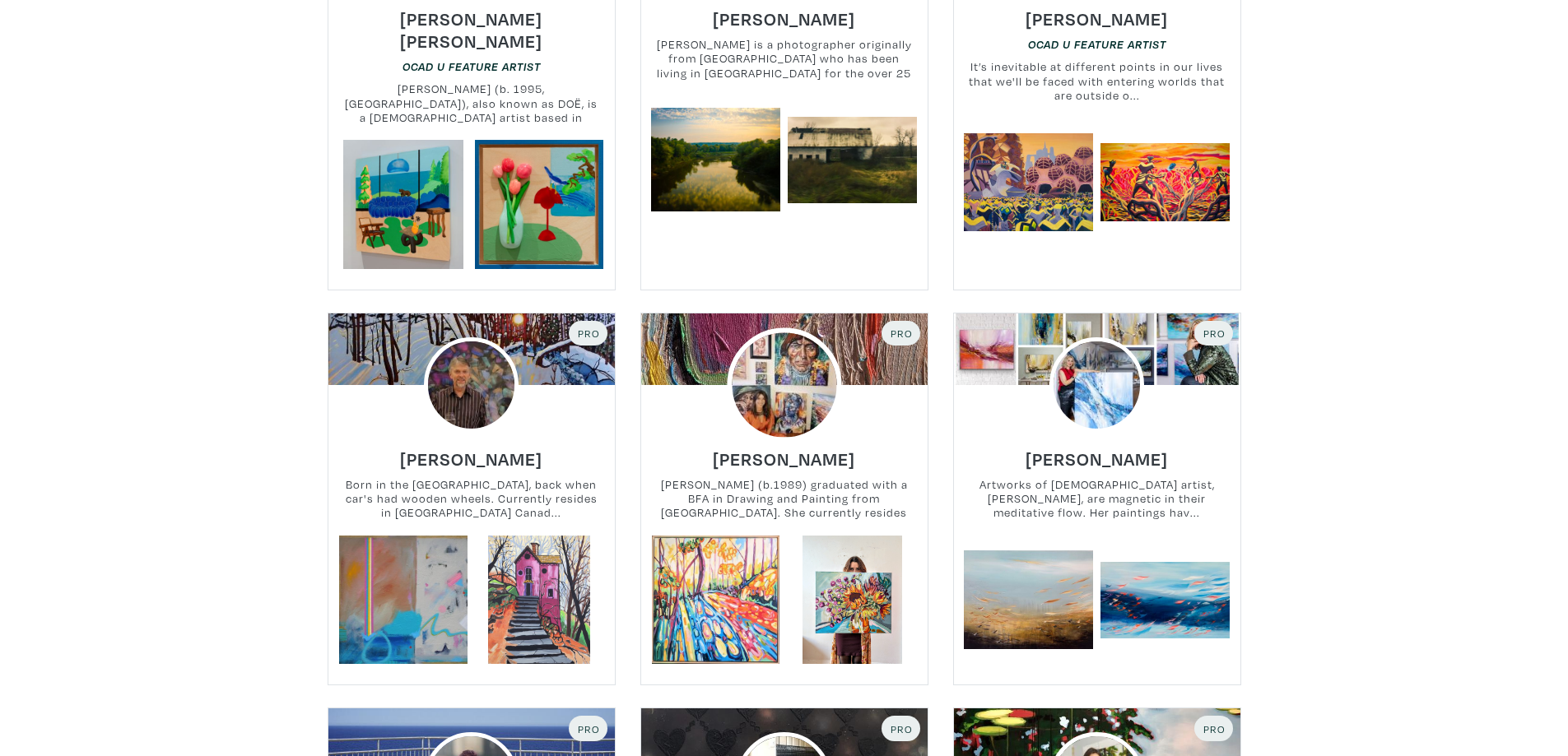
click at [773, 382] on img at bounding box center [784, 384] width 114 height 114
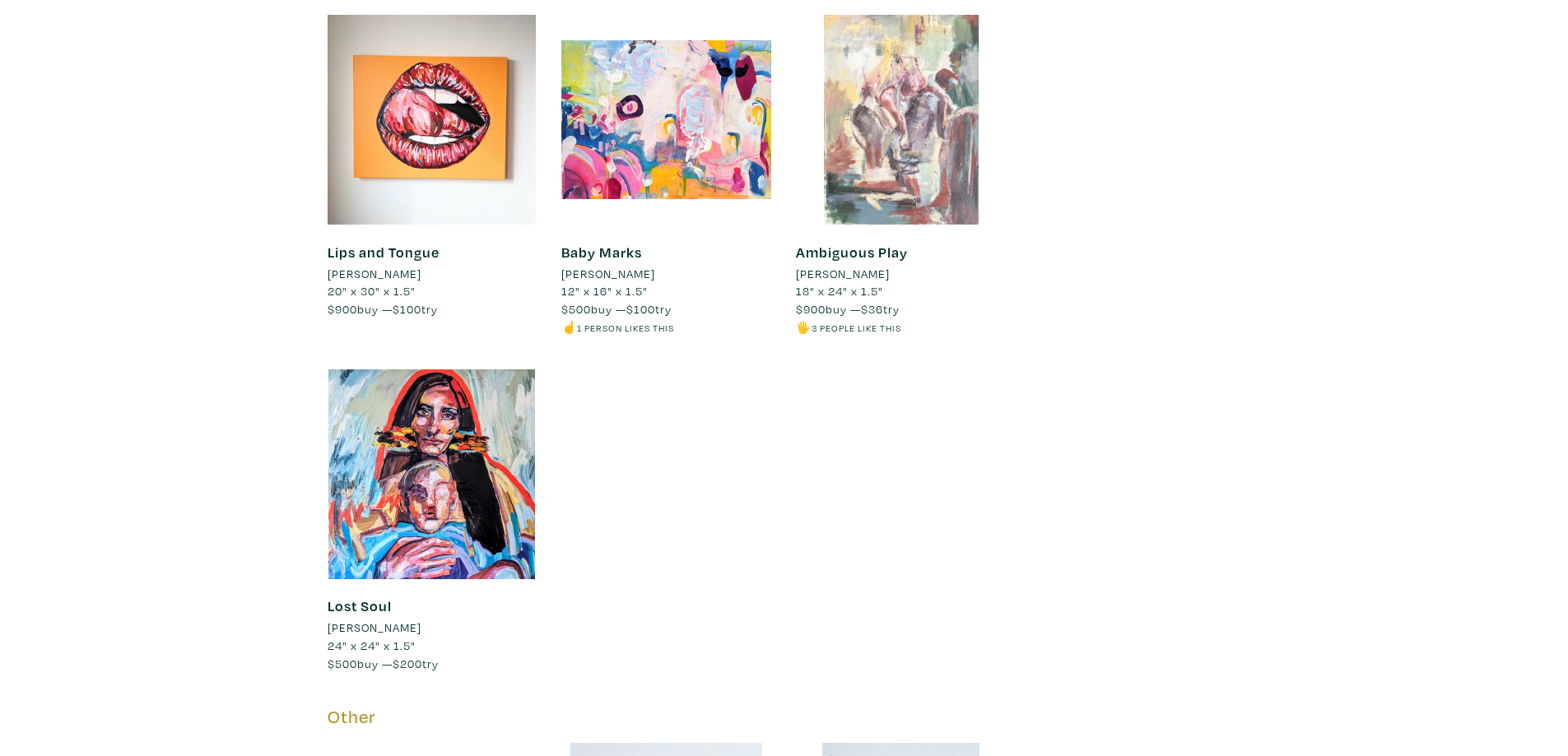
scroll to position [7817, 0]
